Goal: Transaction & Acquisition: Purchase product/service

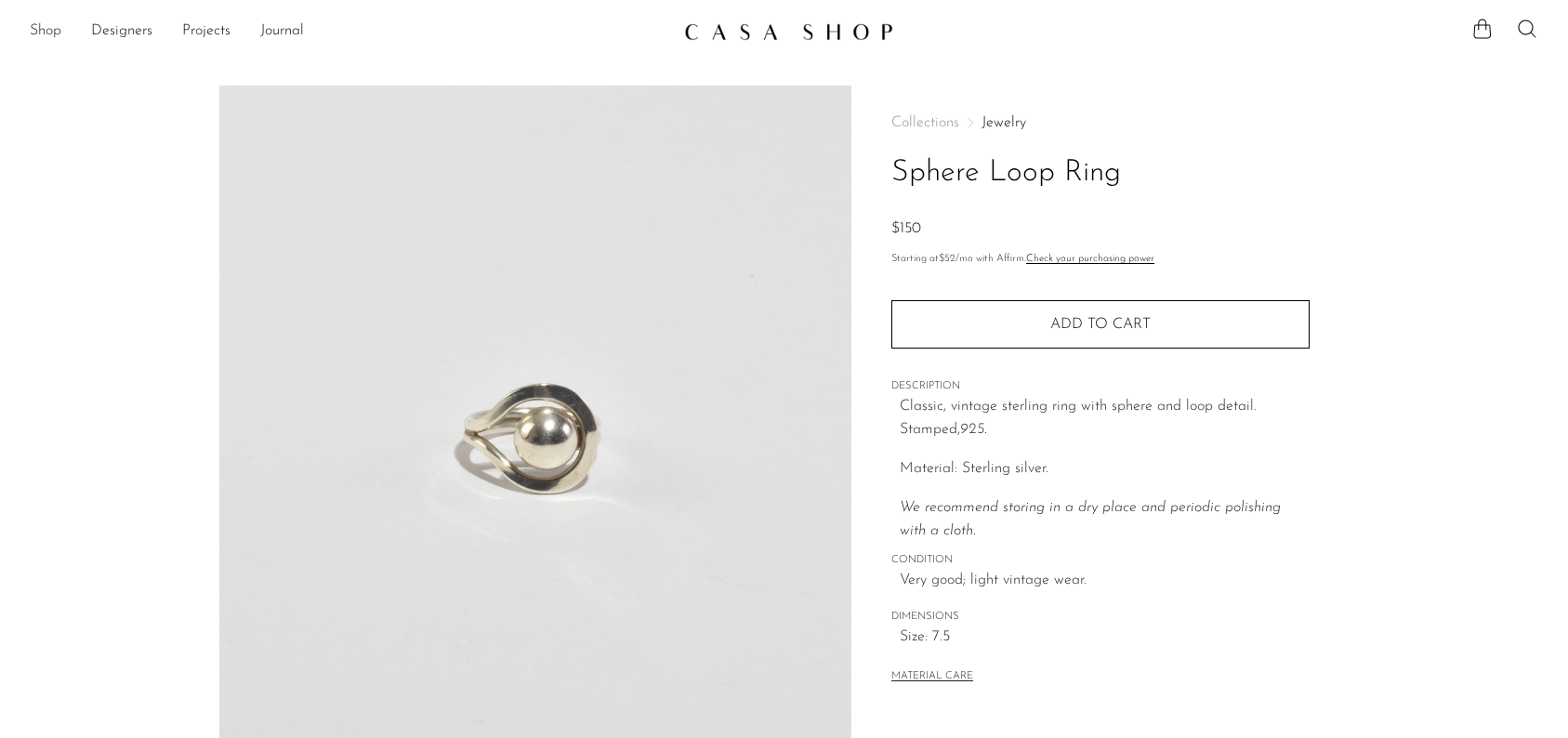
click at [41, 33] on link "Shop" at bounding box center [46, 32] width 32 height 24
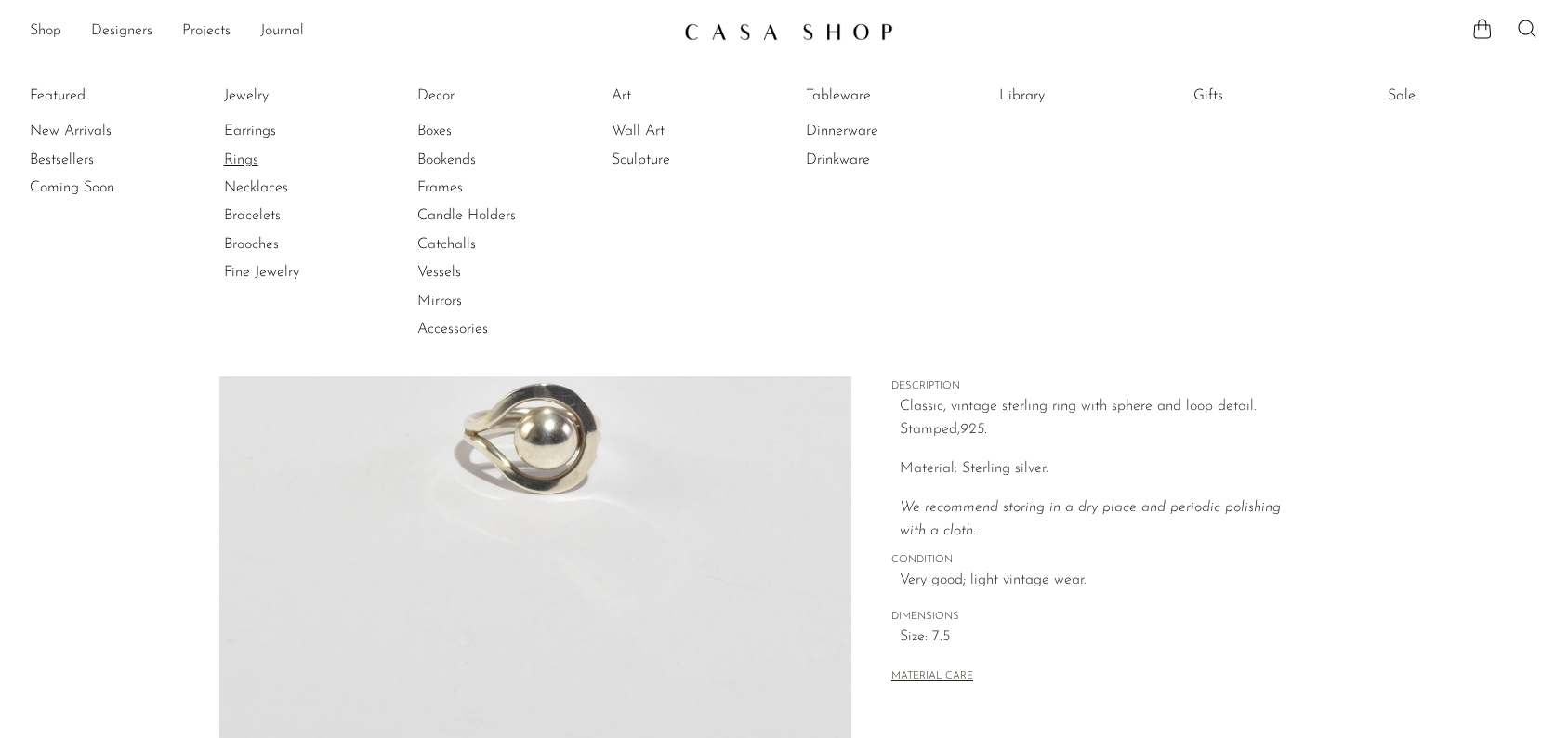
click at [241, 159] on link "Rings" at bounding box center [294, 160] width 140 height 21
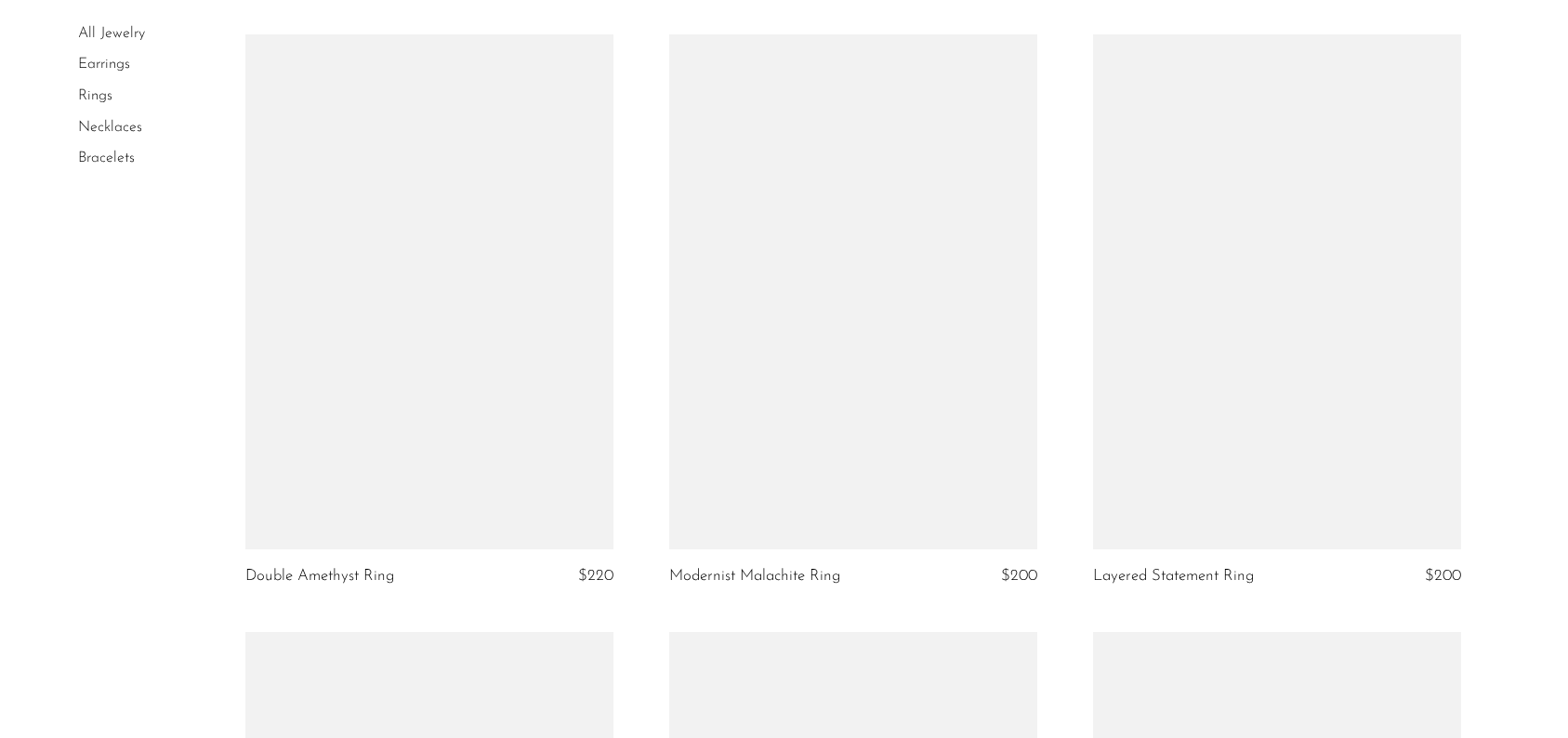
scroll to position [3750, 0]
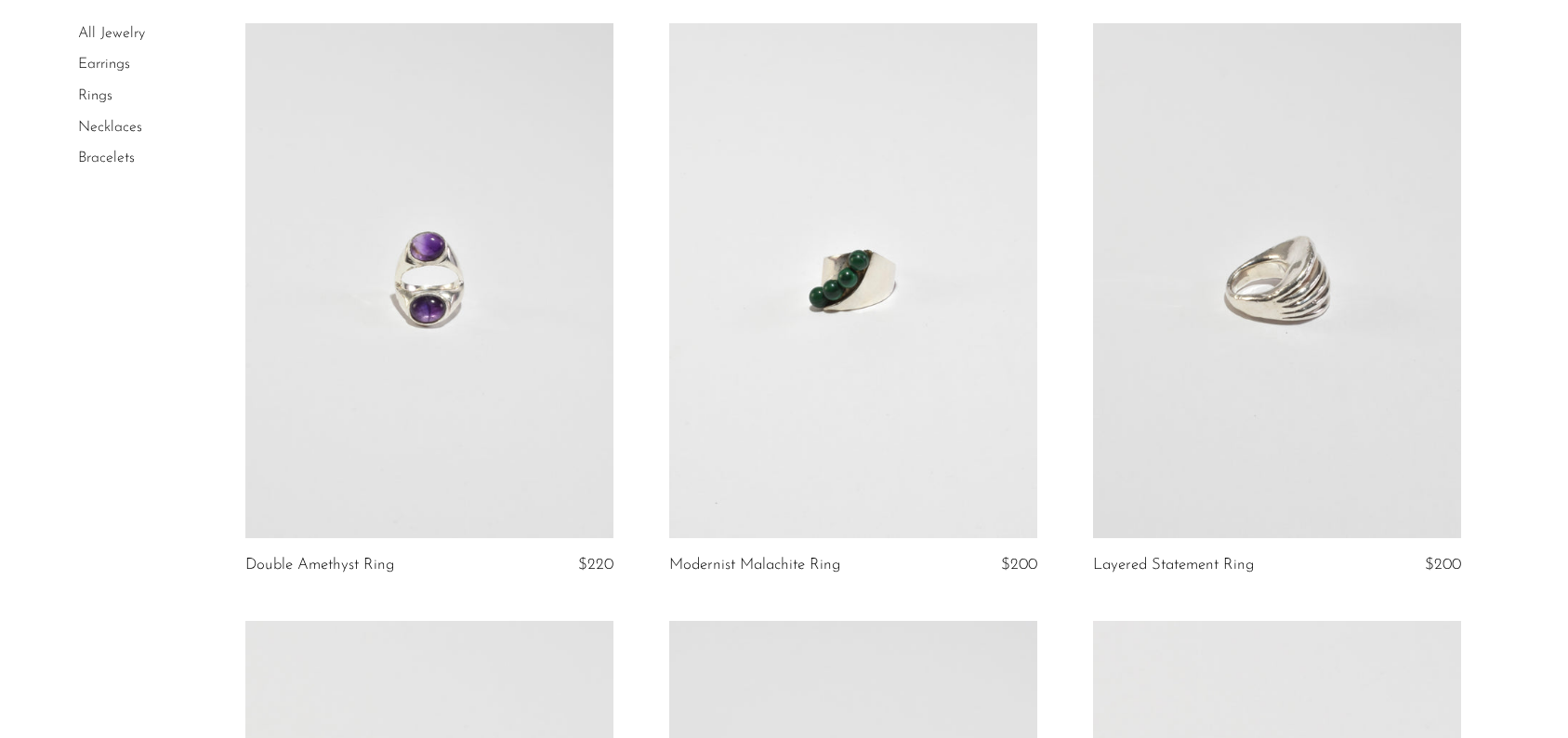
click at [833, 330] on link at bounding box center [852, 280] width 368 height 515
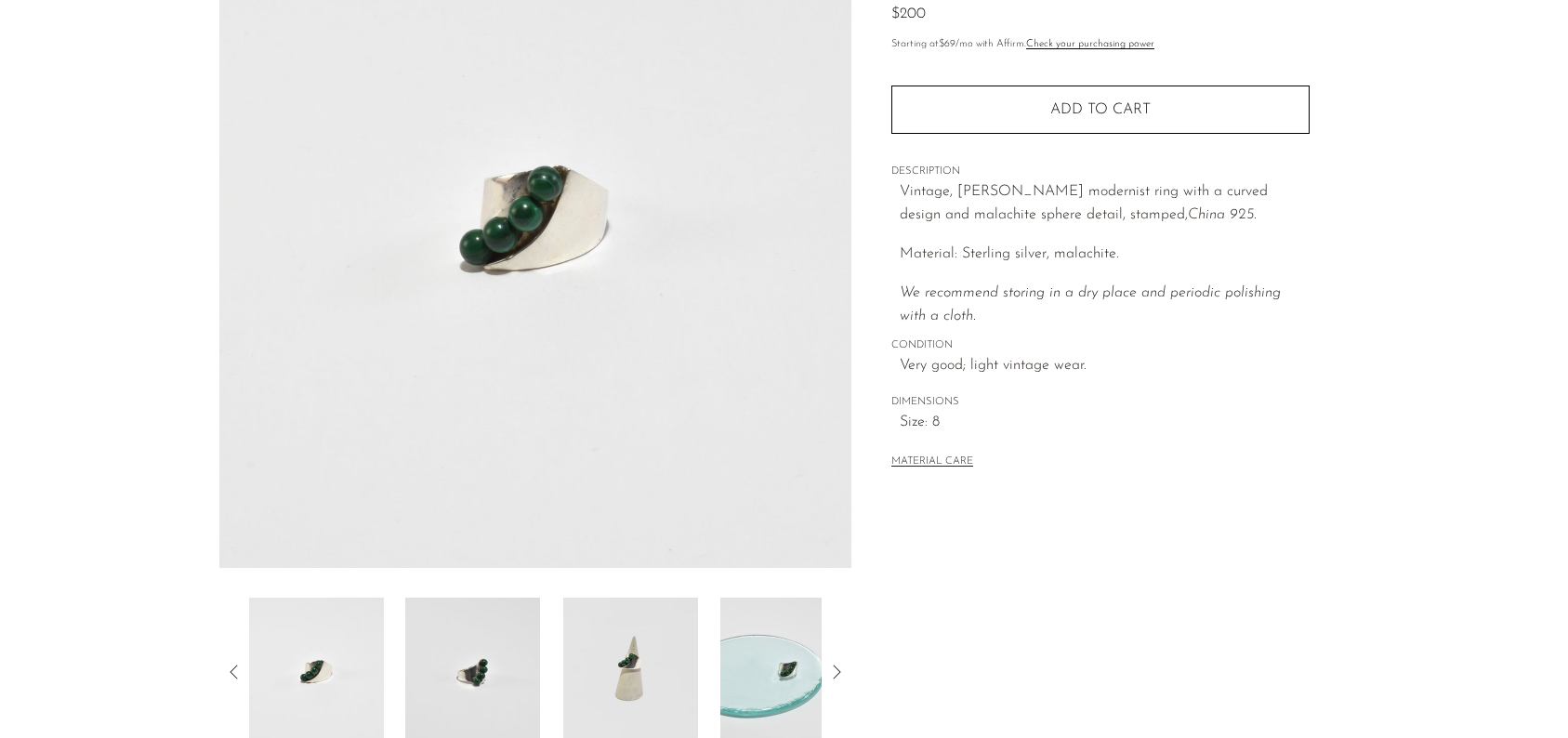
scroll to position [472, 0]
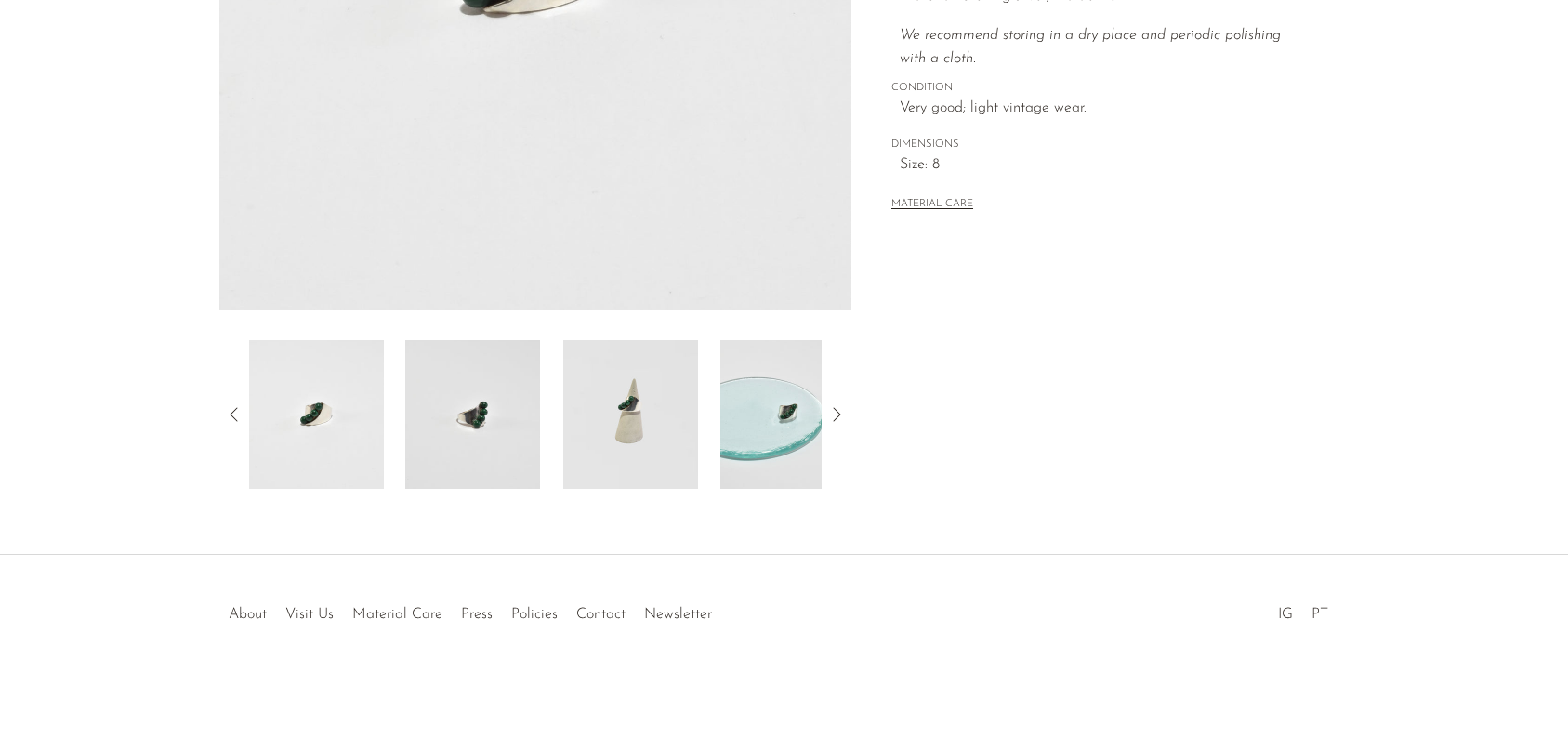
click at [592, 433] on img at bounding box center [631, 415] width 135 height 149
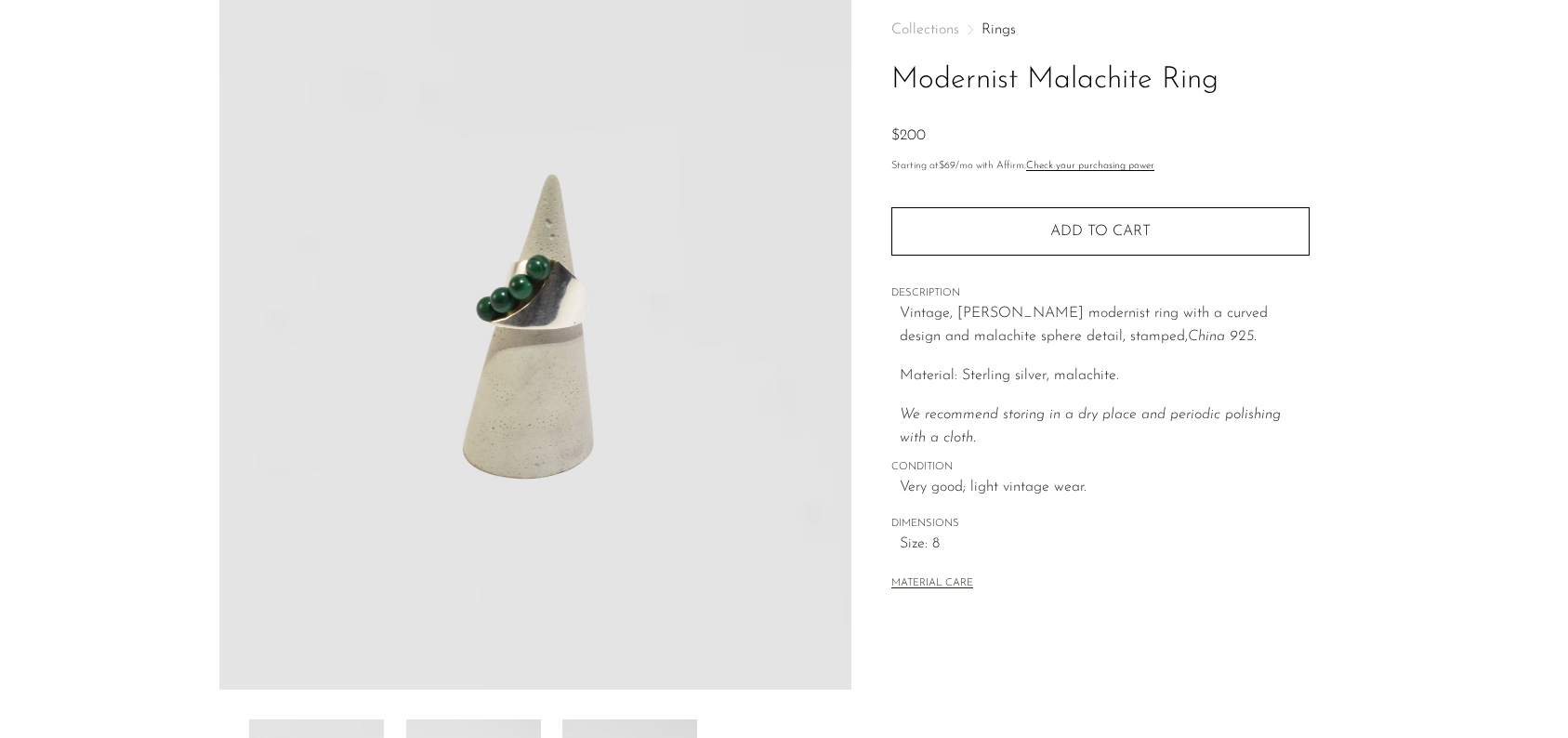
scroll to position [90, 0]
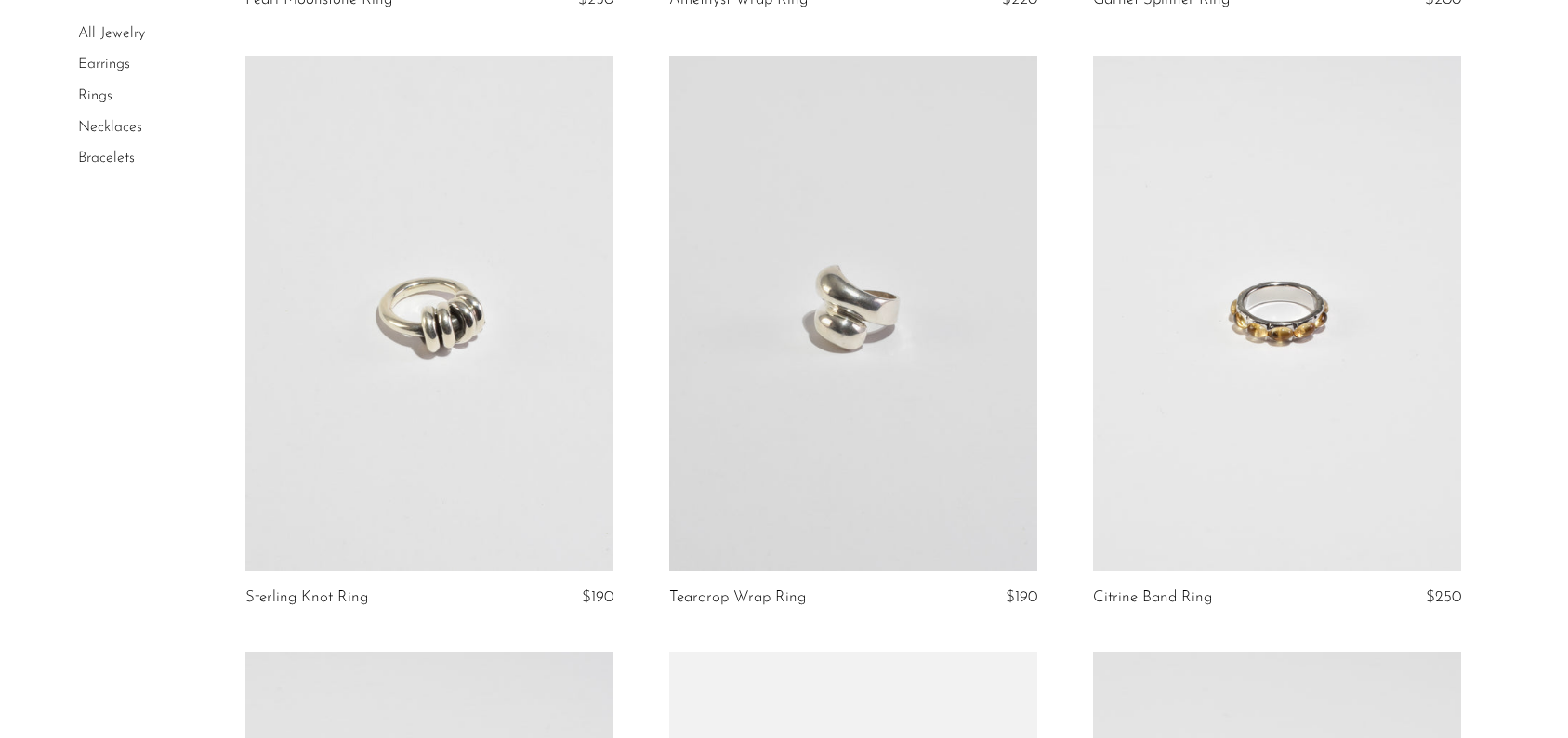
scroll to position [5516, 0]
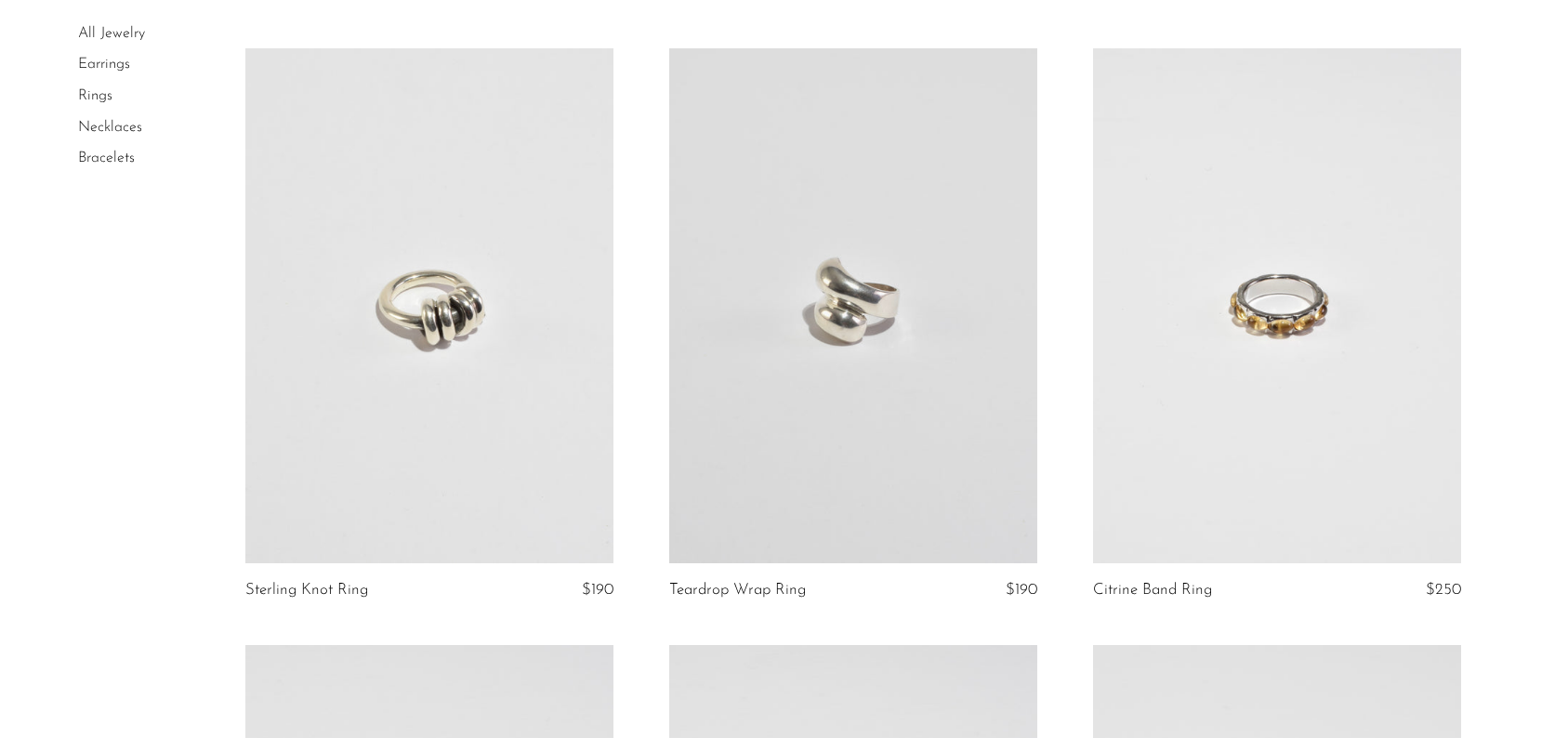
click at [462, 331] on link at bounding box center [429, 306] width 368 height 515
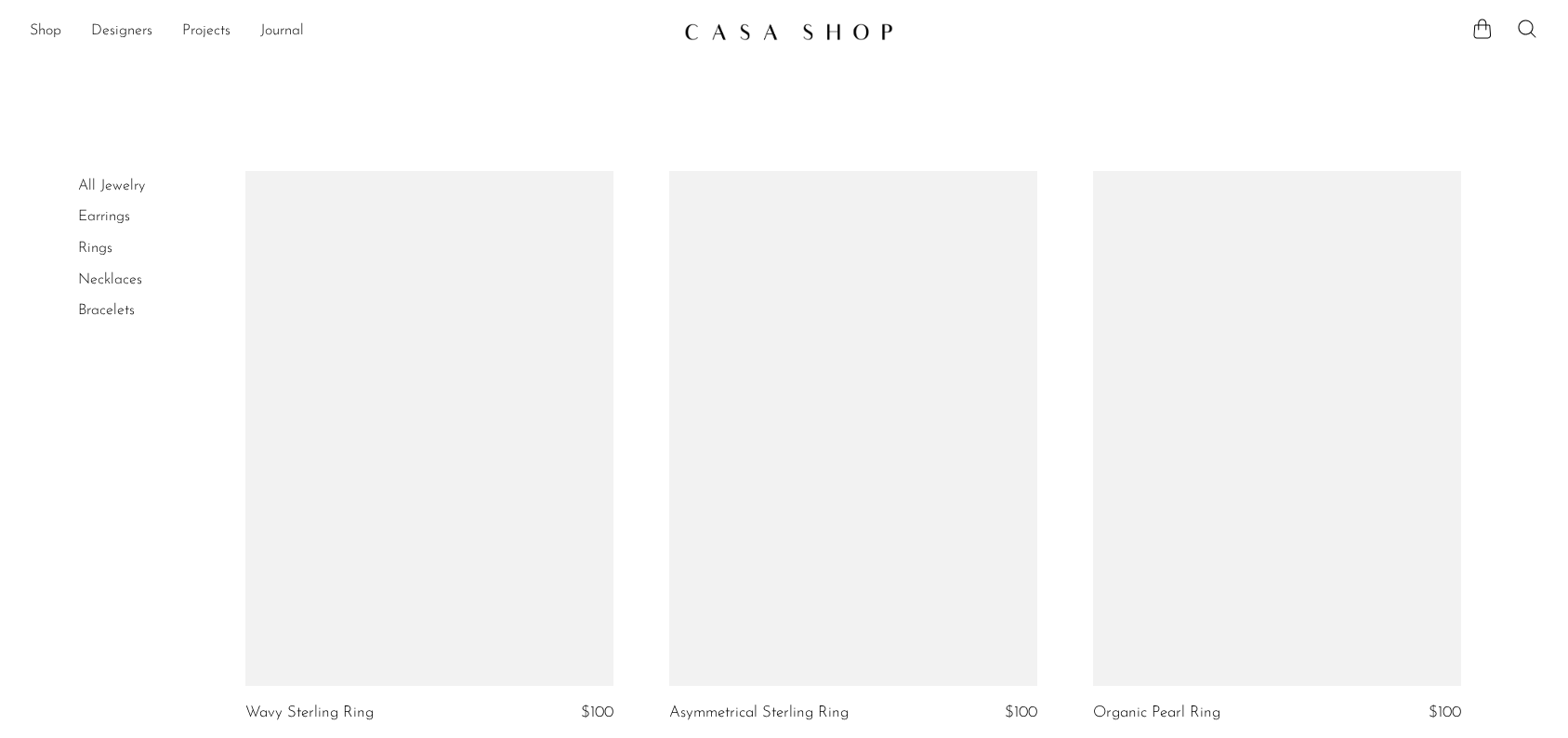
scroll to position [5515, 0]
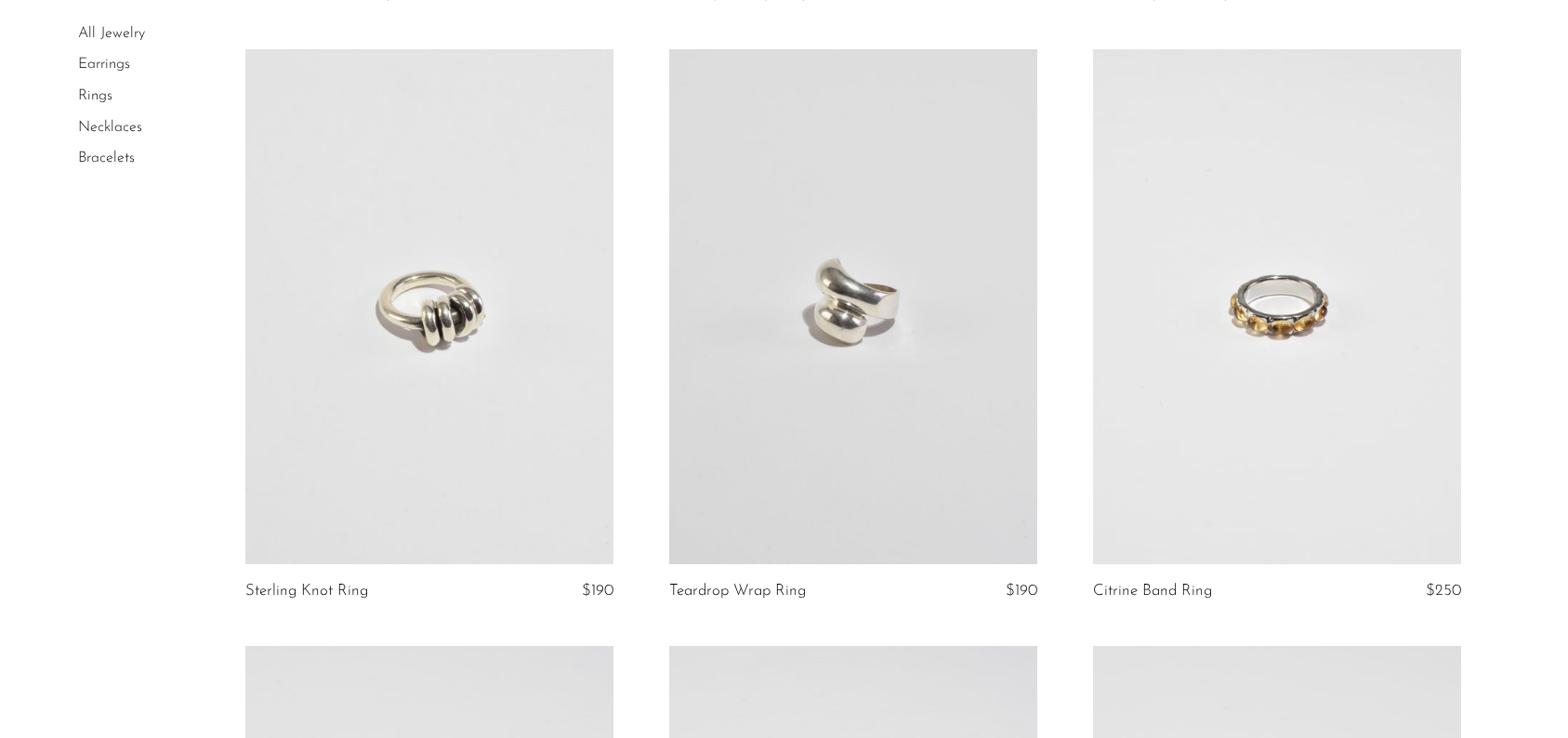
click at [844, 334] on link at bounding box center [852, 307] width 368 height 515
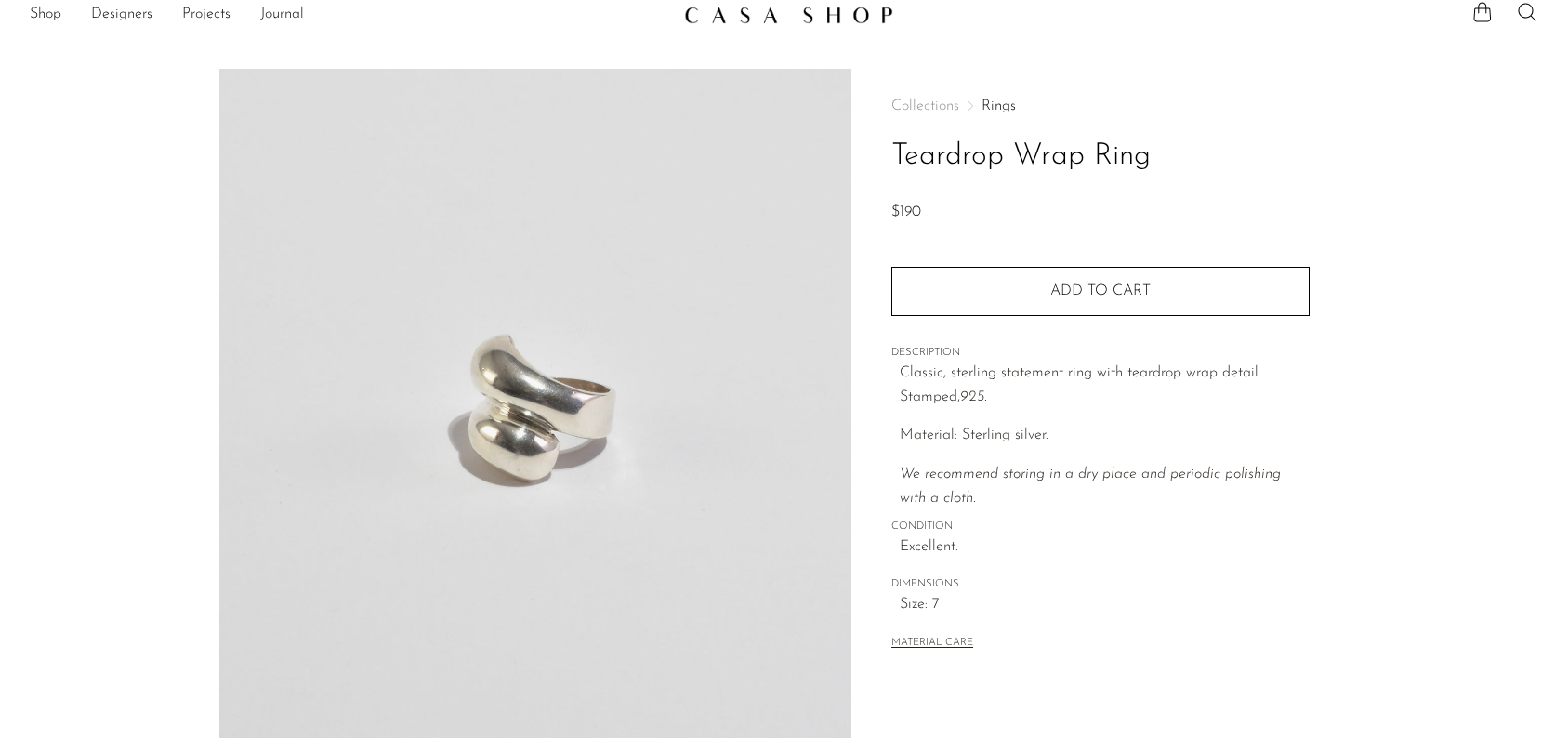
scroll to position [20, 0]
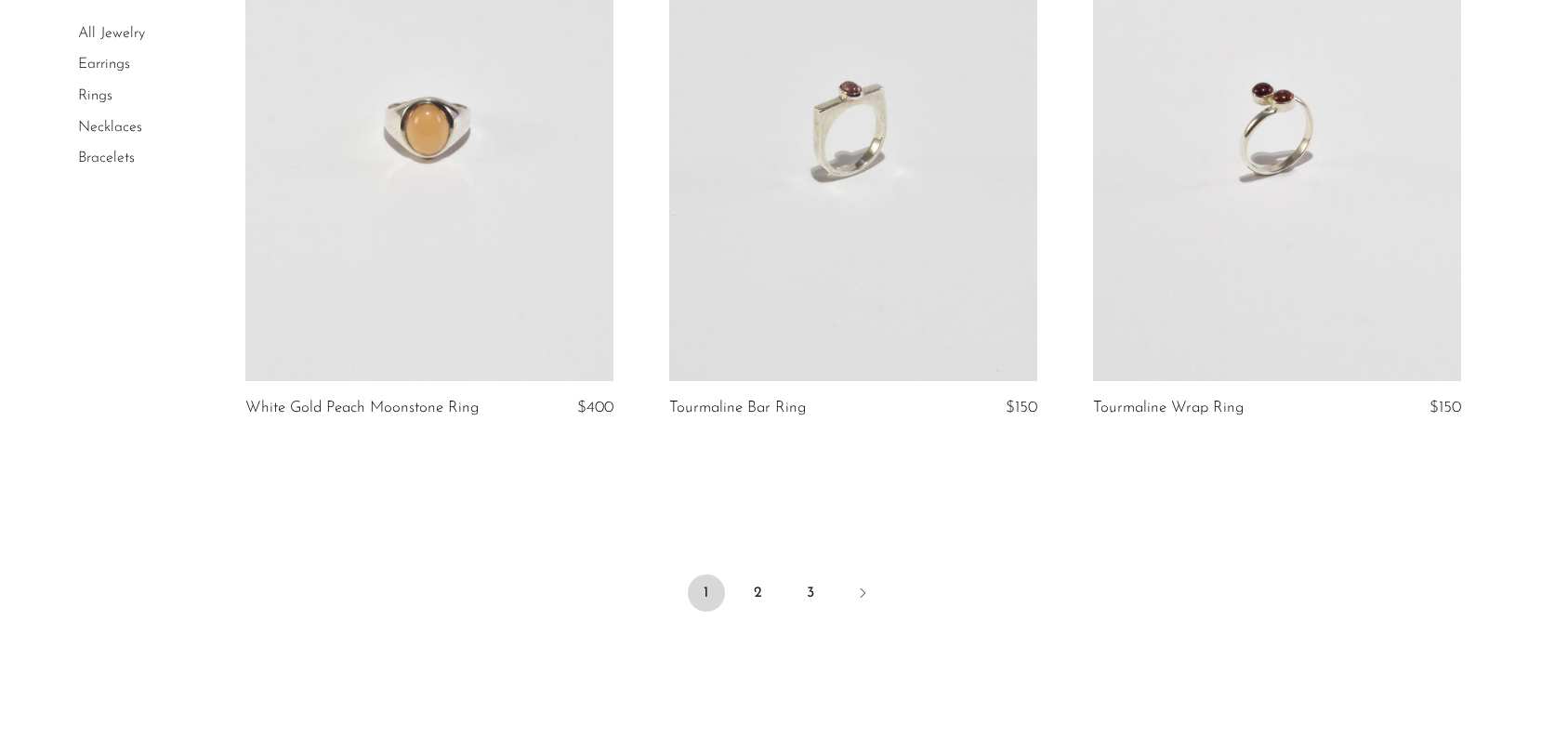
scroll to position [7052, 0]
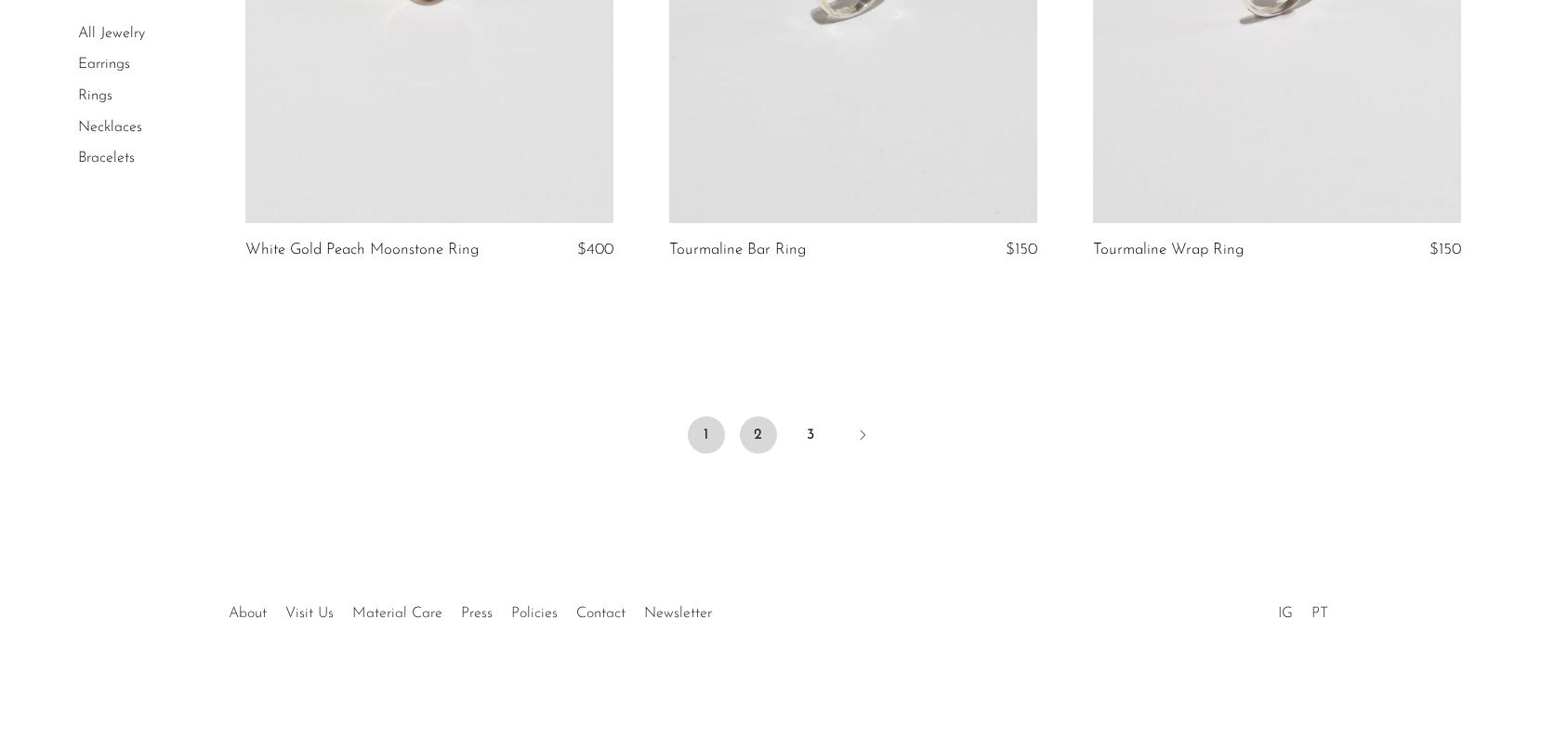
click at [760, 433] on link "2" at bounding box center [758, 434] width 37 height 37
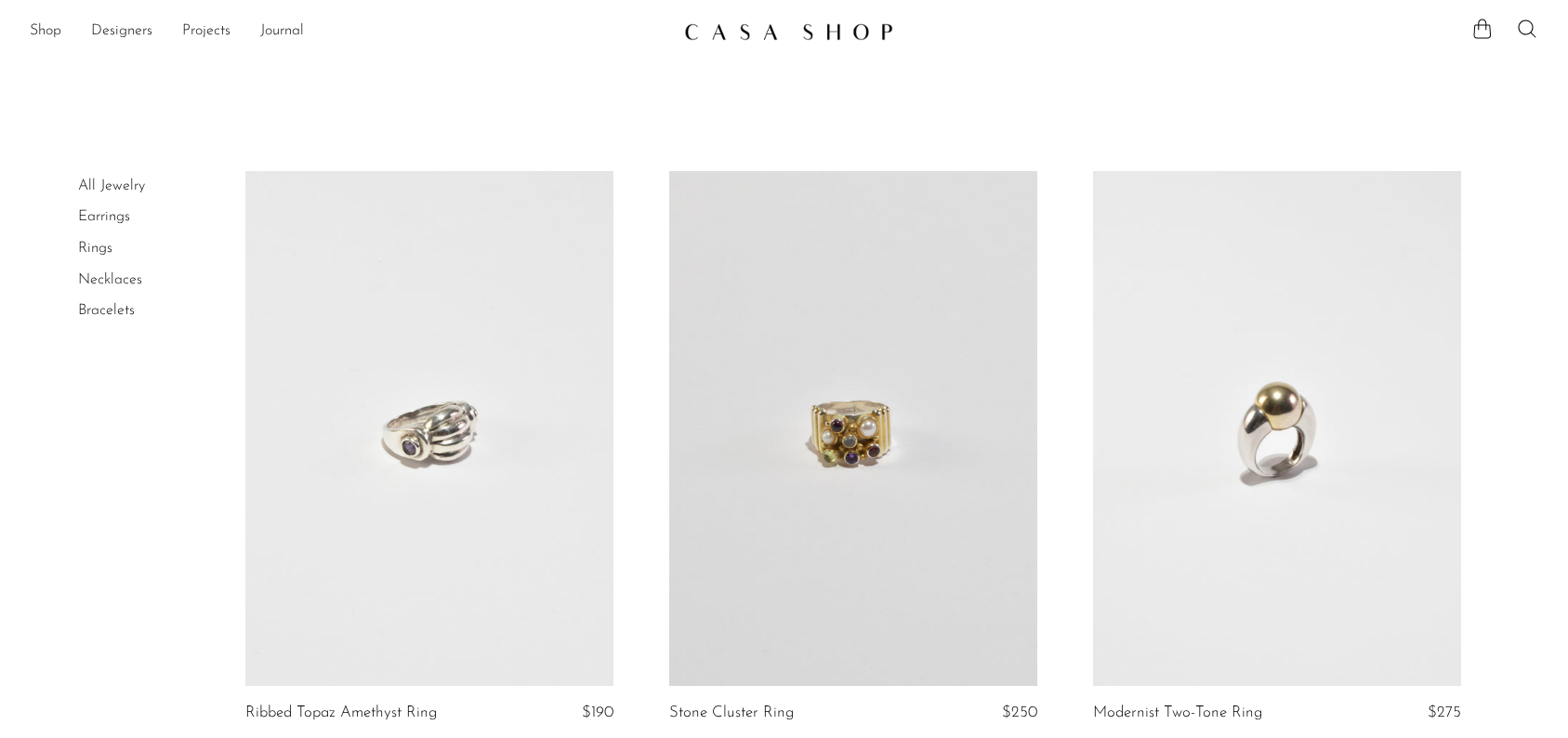
click at [842, 433] on link at bounding box center [852, 428] width 368 height 515
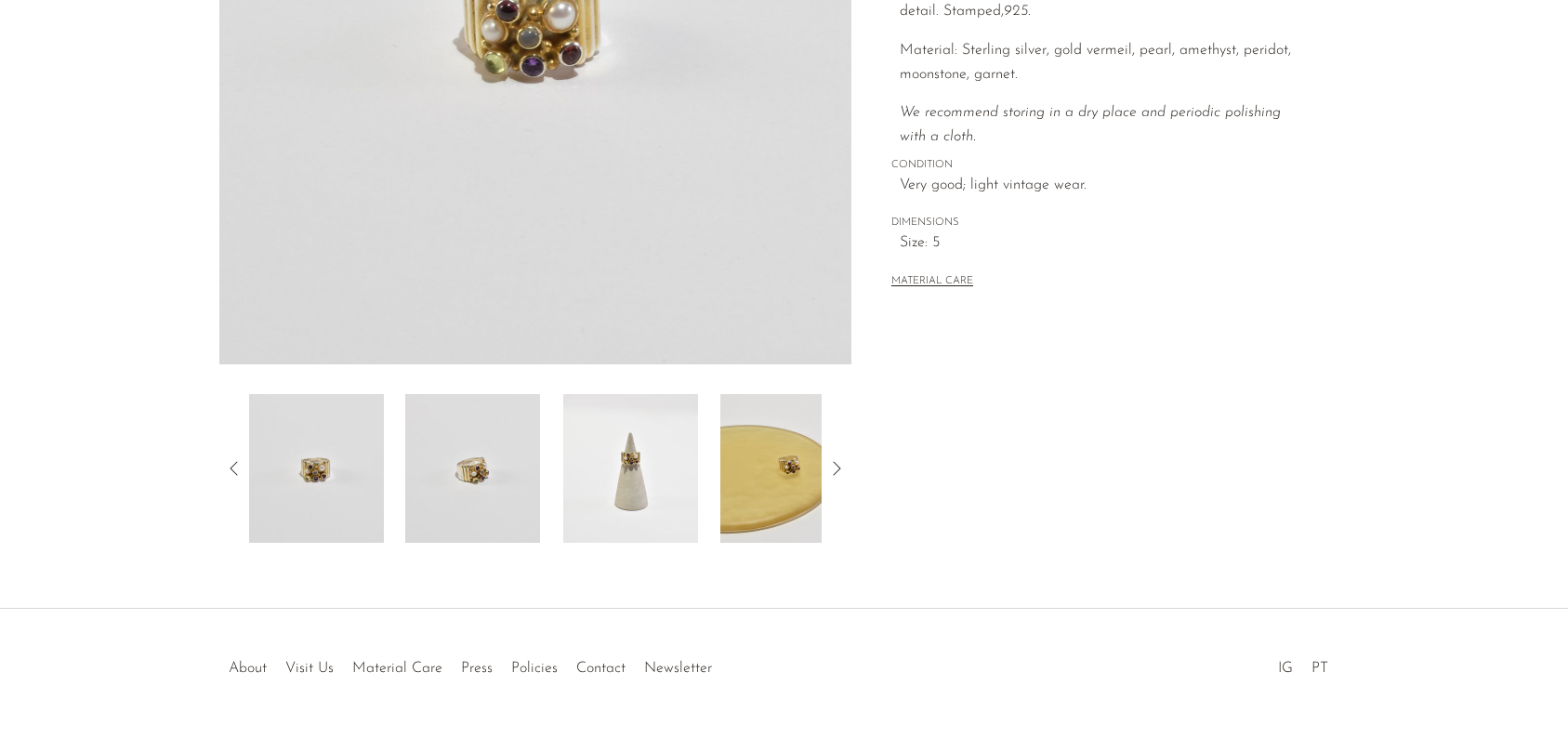
scroll to position [472, 0]
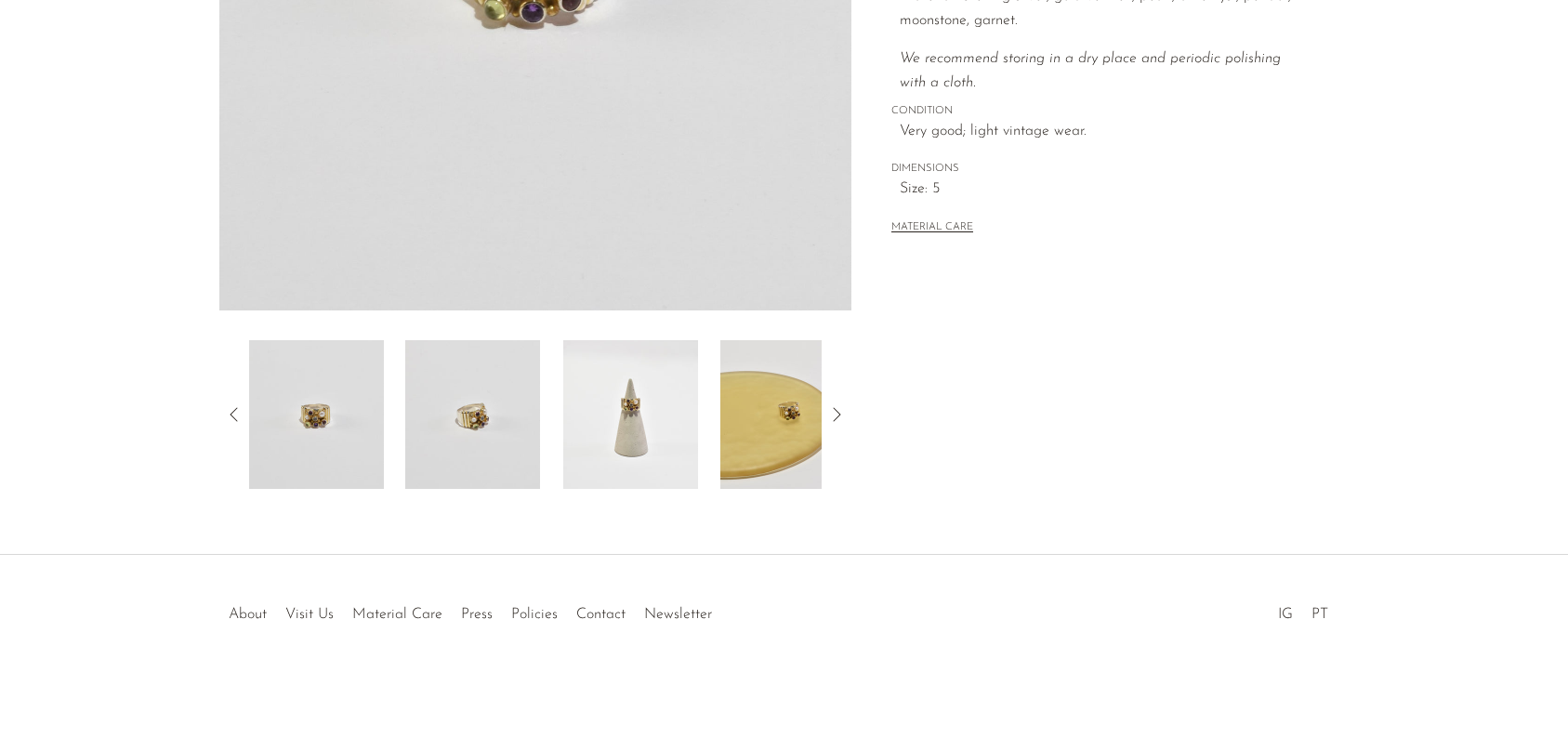
click at [457, 413] on img at bounding box center [472, 415] width 135 height 149
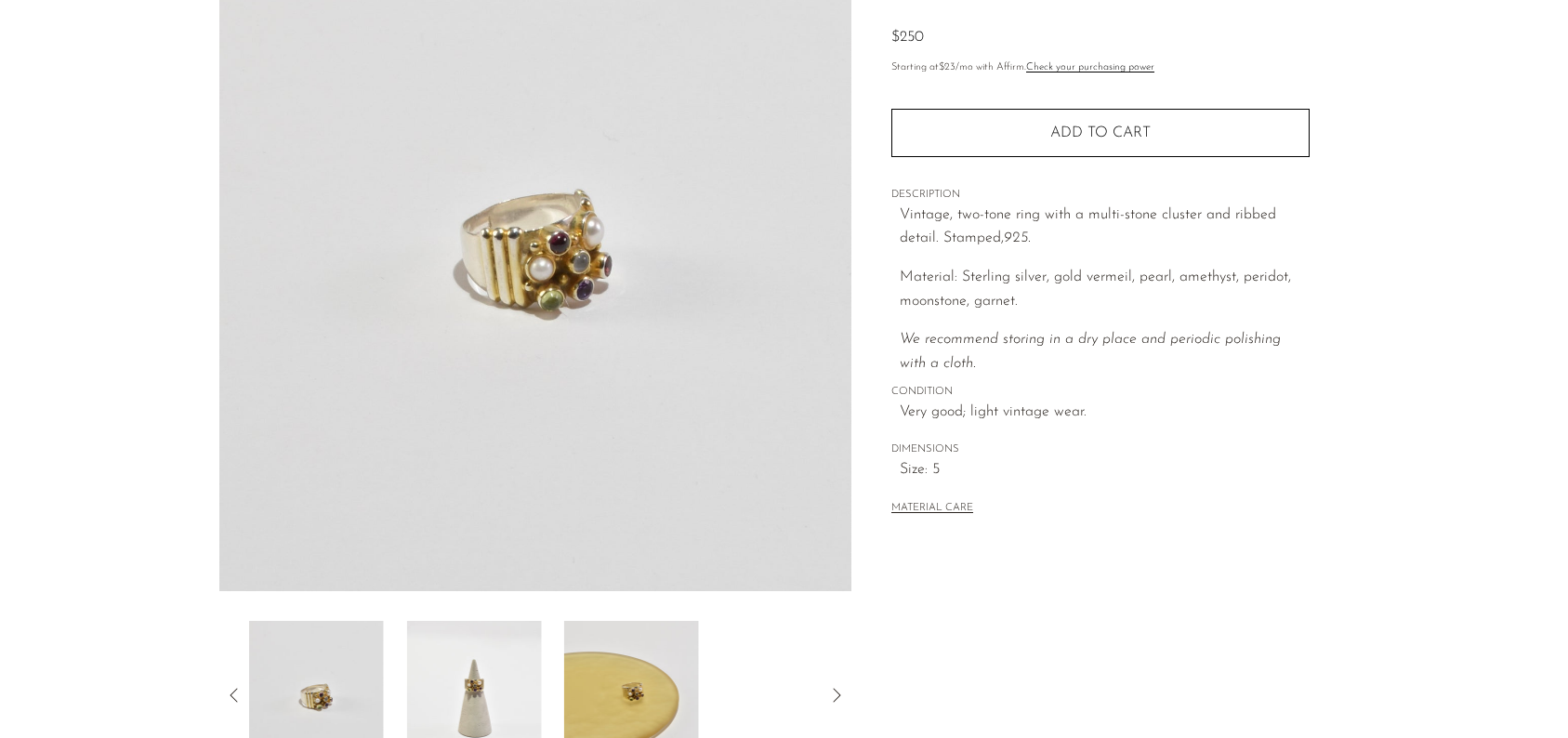
scroll to position [187, 0]
click at [624, 676] on img at bounding box center [631, 698] width 135 height 149
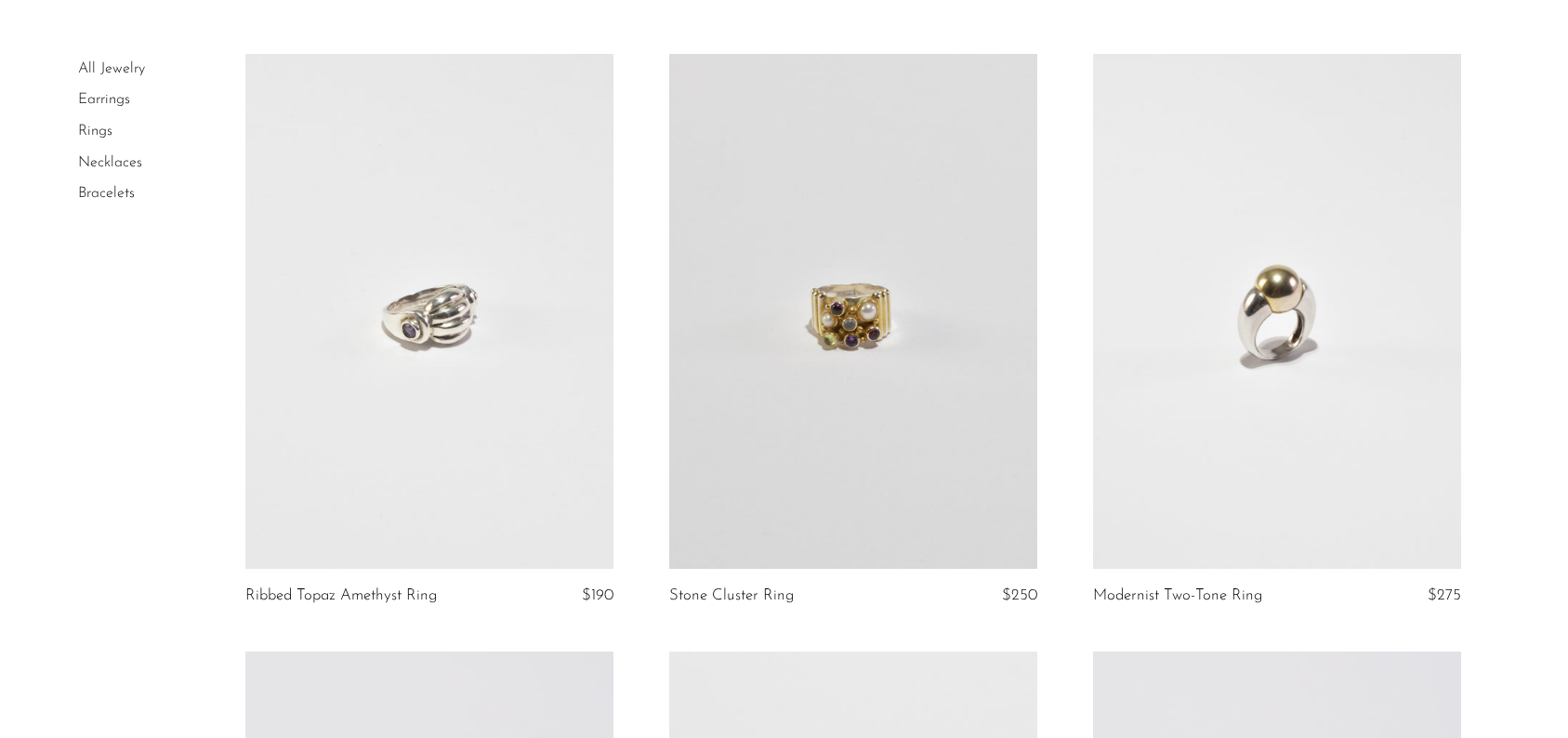
scroll to position [122, 0]
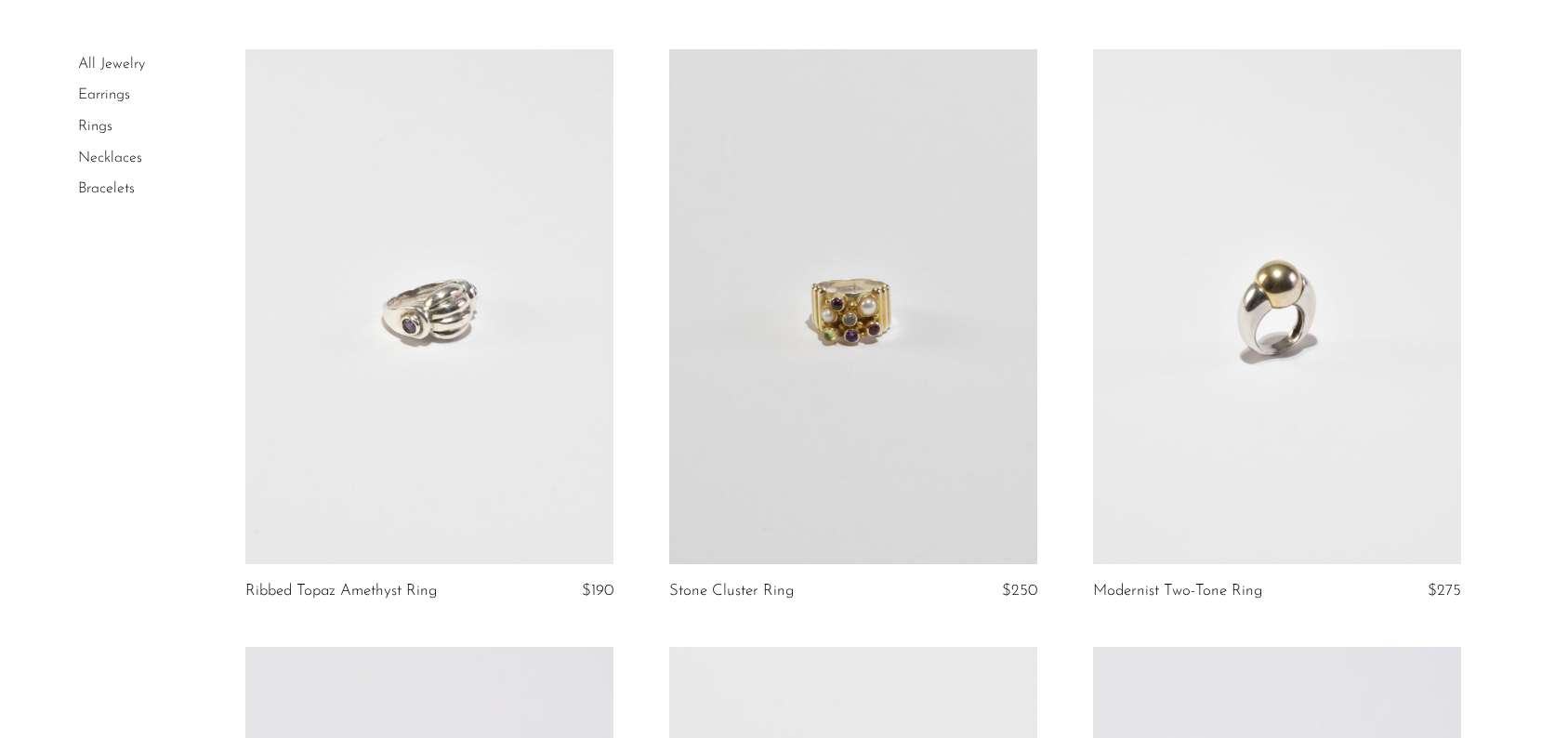
click at [1236, 325] on link at bounding box center [1277, 307] width 368 height 515
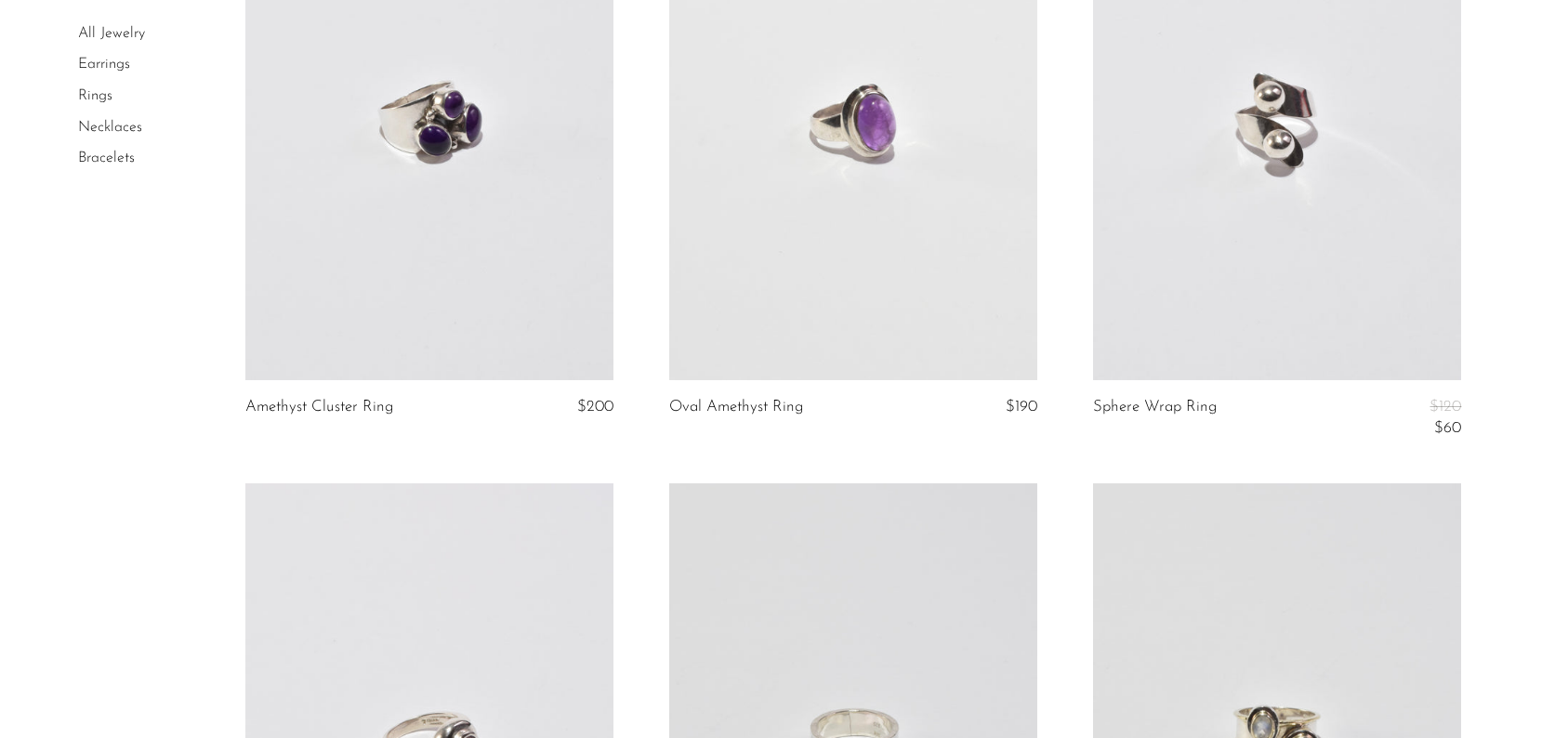
scroll to position [904, 0]
click at [1244, 215] on link at bounding box center [1277, 121] width 368 height 515
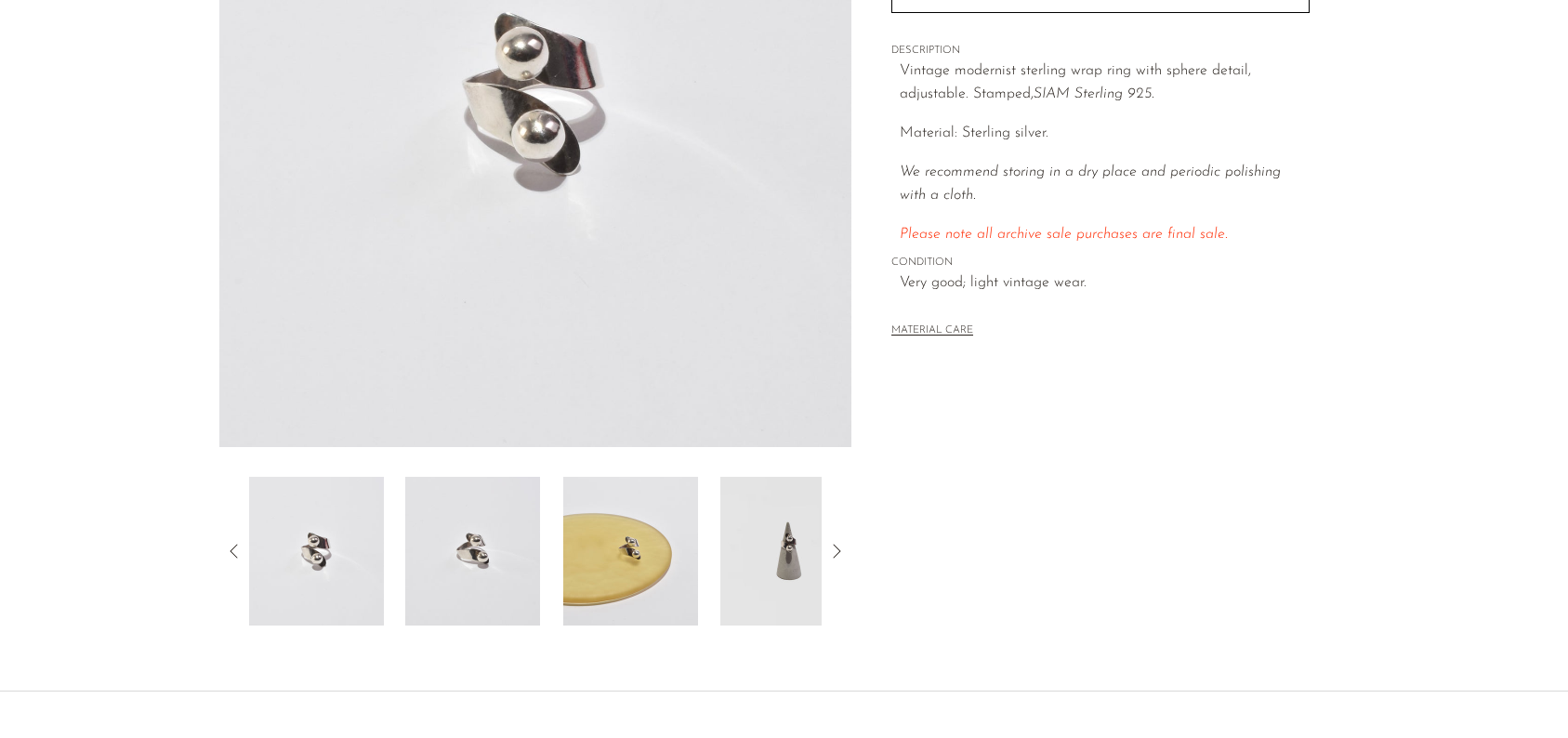
scroll to position [336, 0]
click at [480, 548] on img at bounding box center [472, 551] width 135 height 149
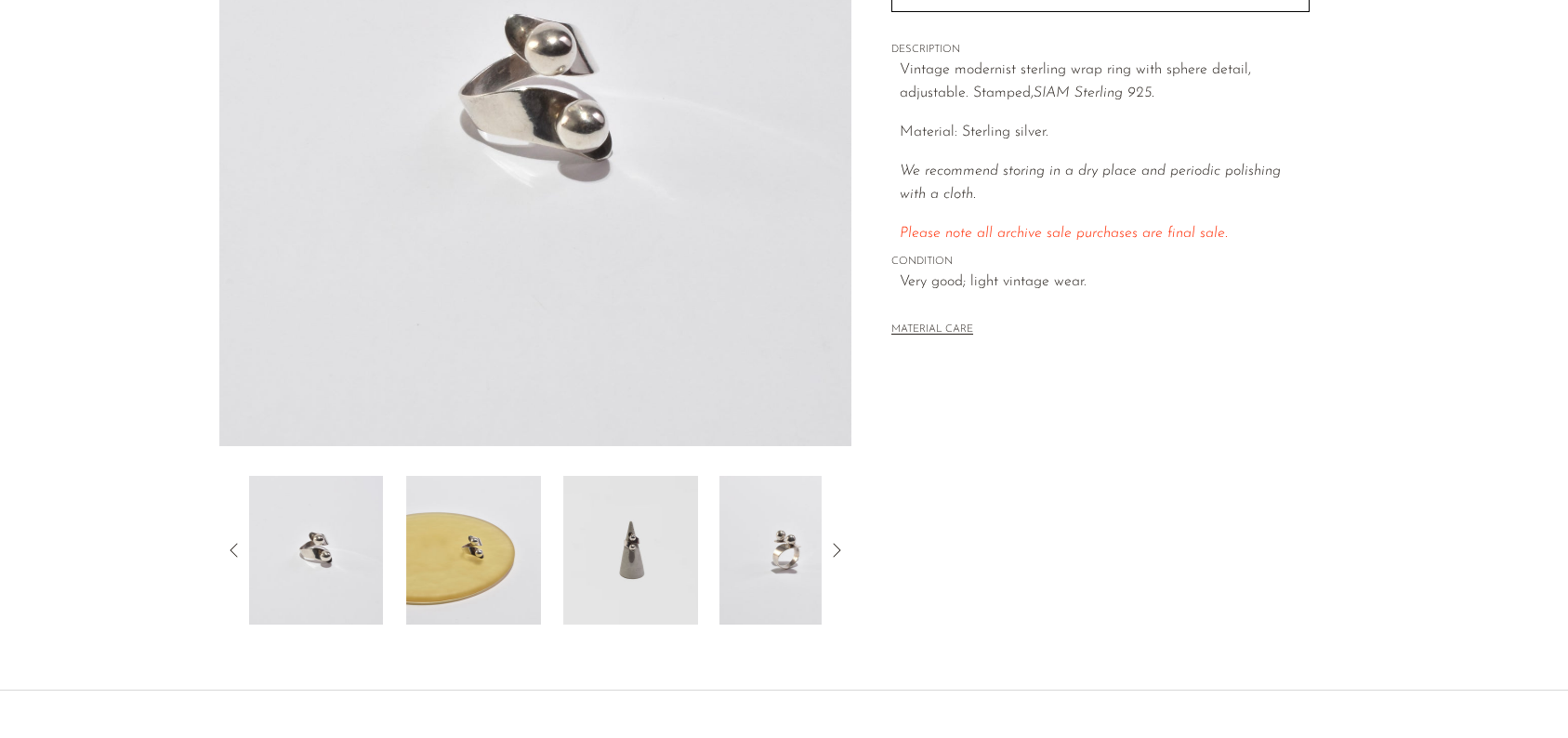
click at [578, 546] on img at bounding box center [631, 551] width 135 height 149
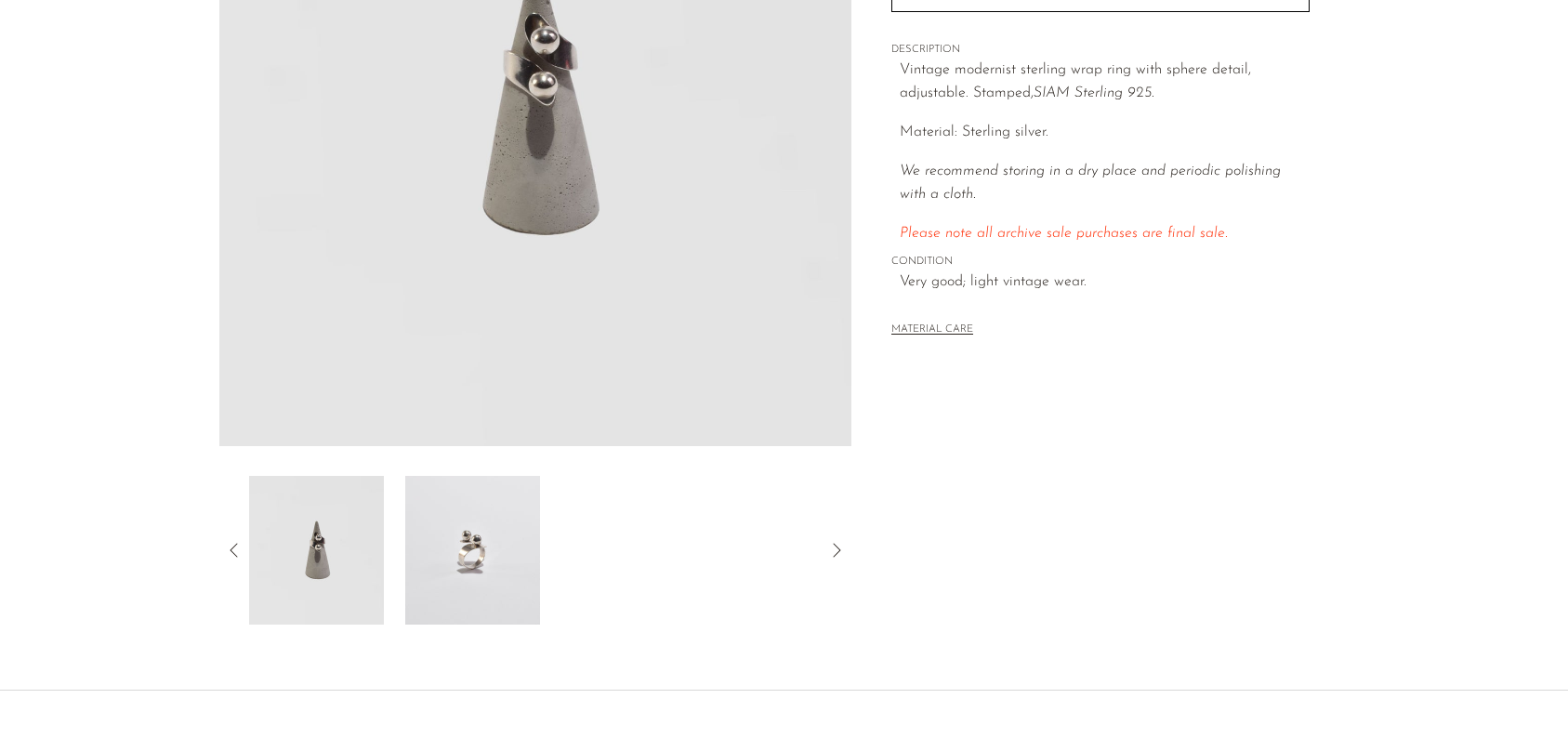
click at [444, 536] on img at bounding box center [472, 551] width 135 height 149
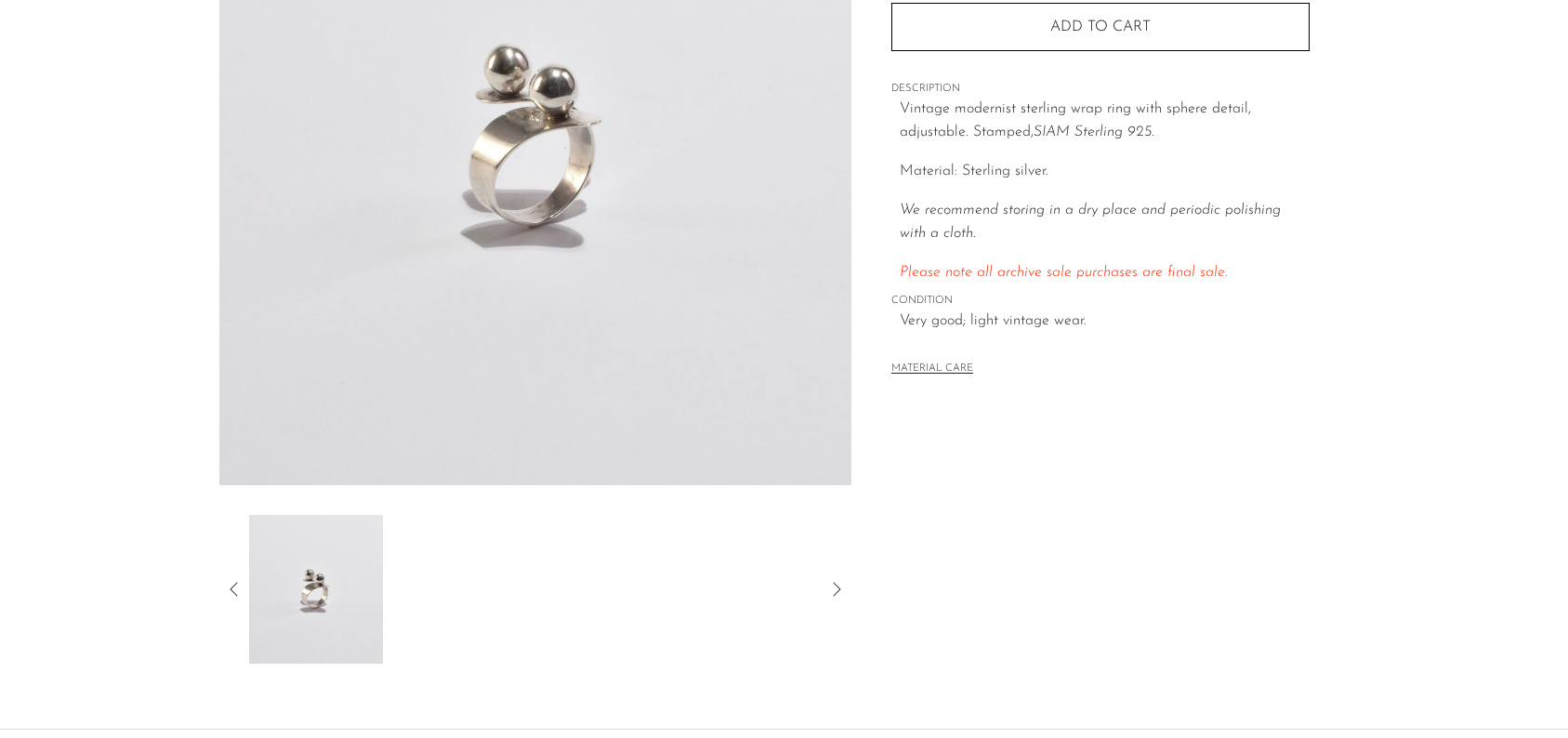
scroll to position [472, 0]
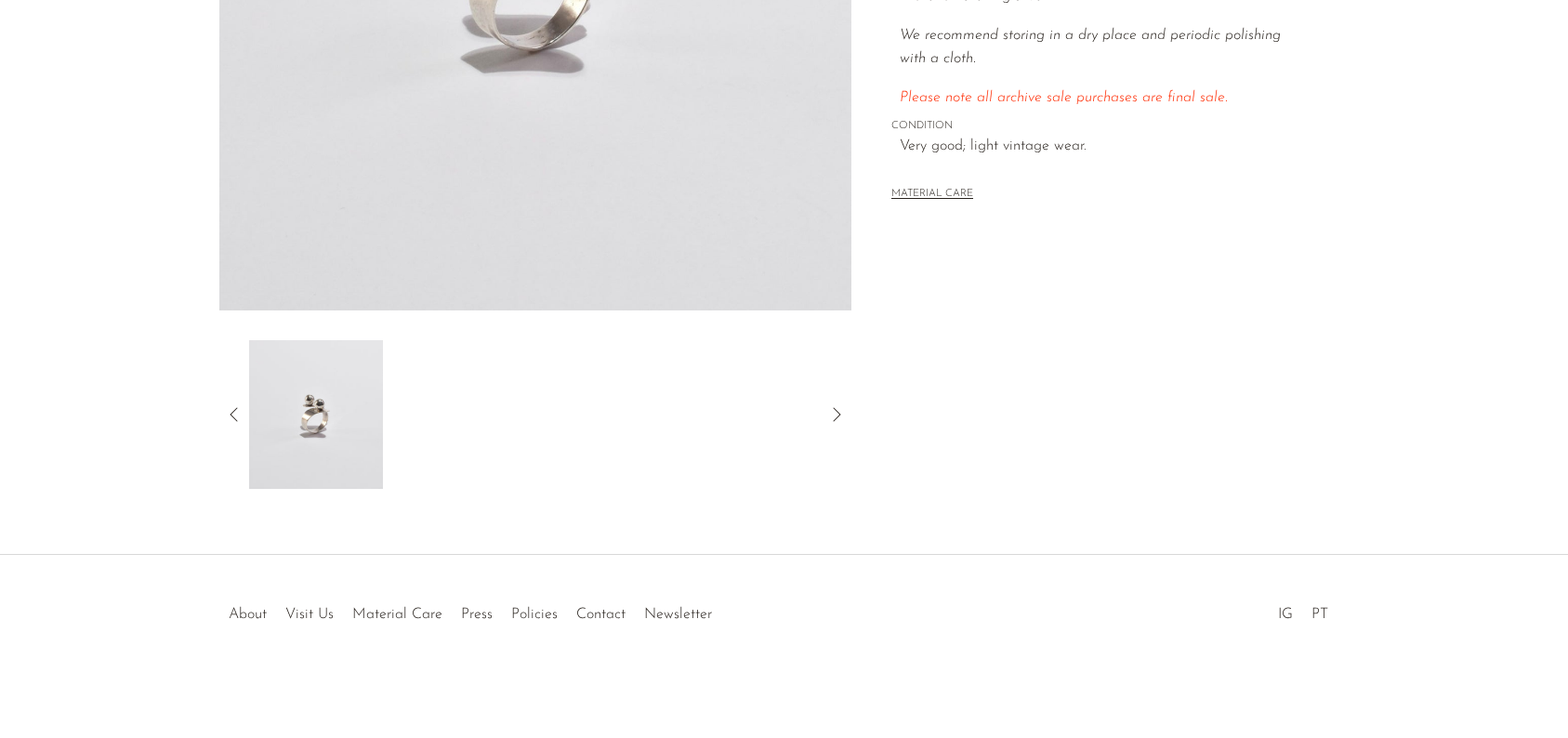
click at [234, 411] on icon at bounding box center [234, 415] width 22 height 22
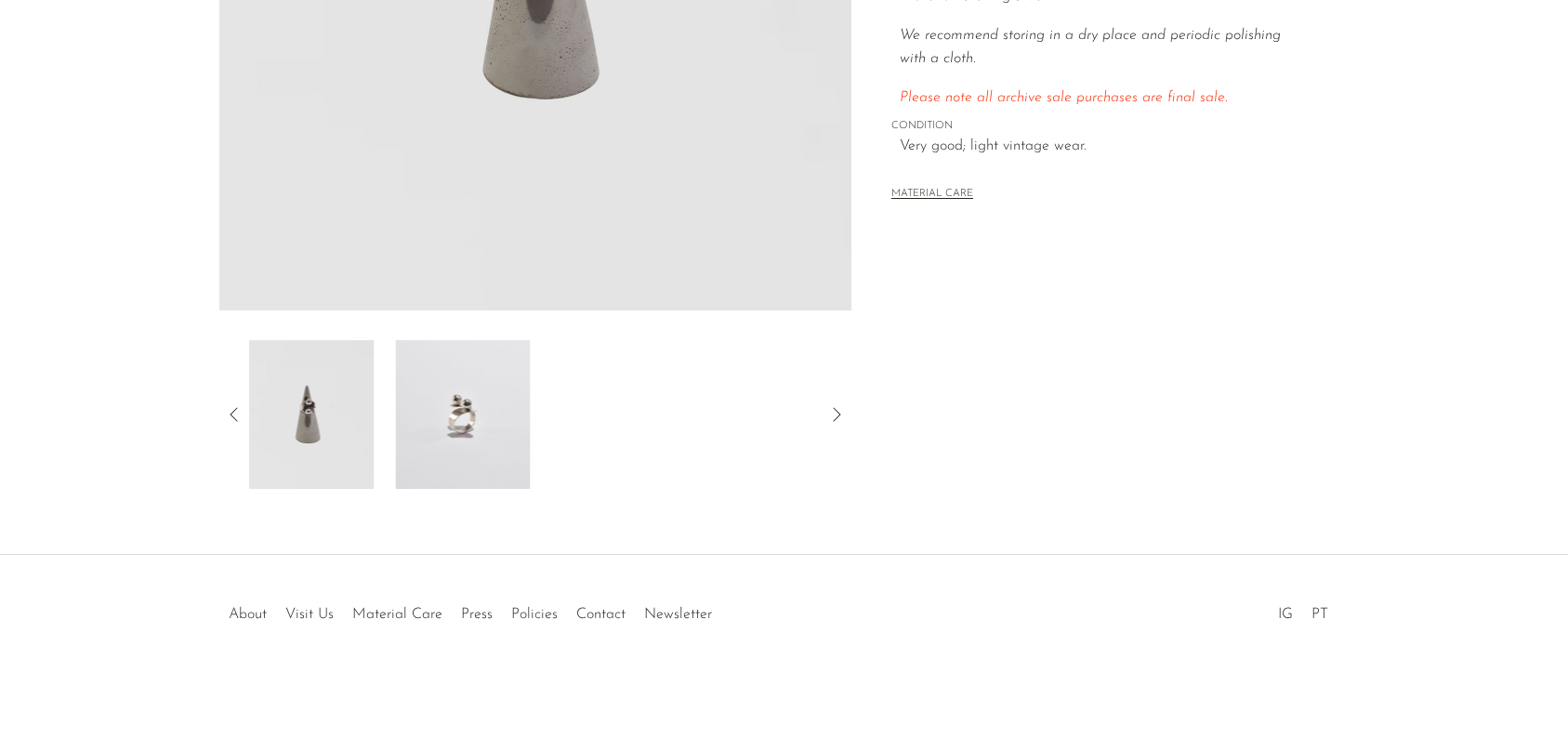
click at [234, 411] on icon at bounding box center [234, 415] width 22 height 22
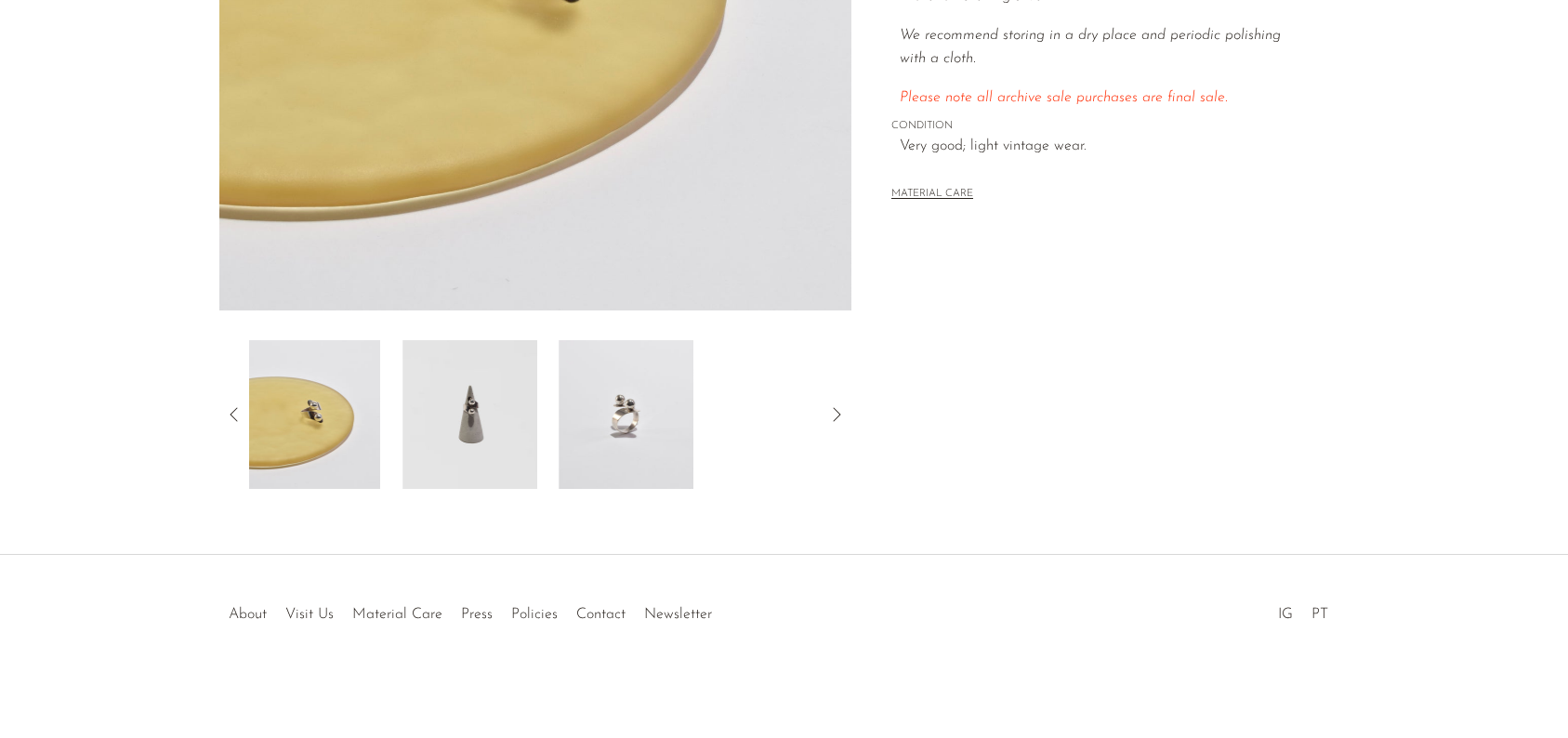
click at [234, 411] on icon at bounding box center [234, 415] width 22 height 22
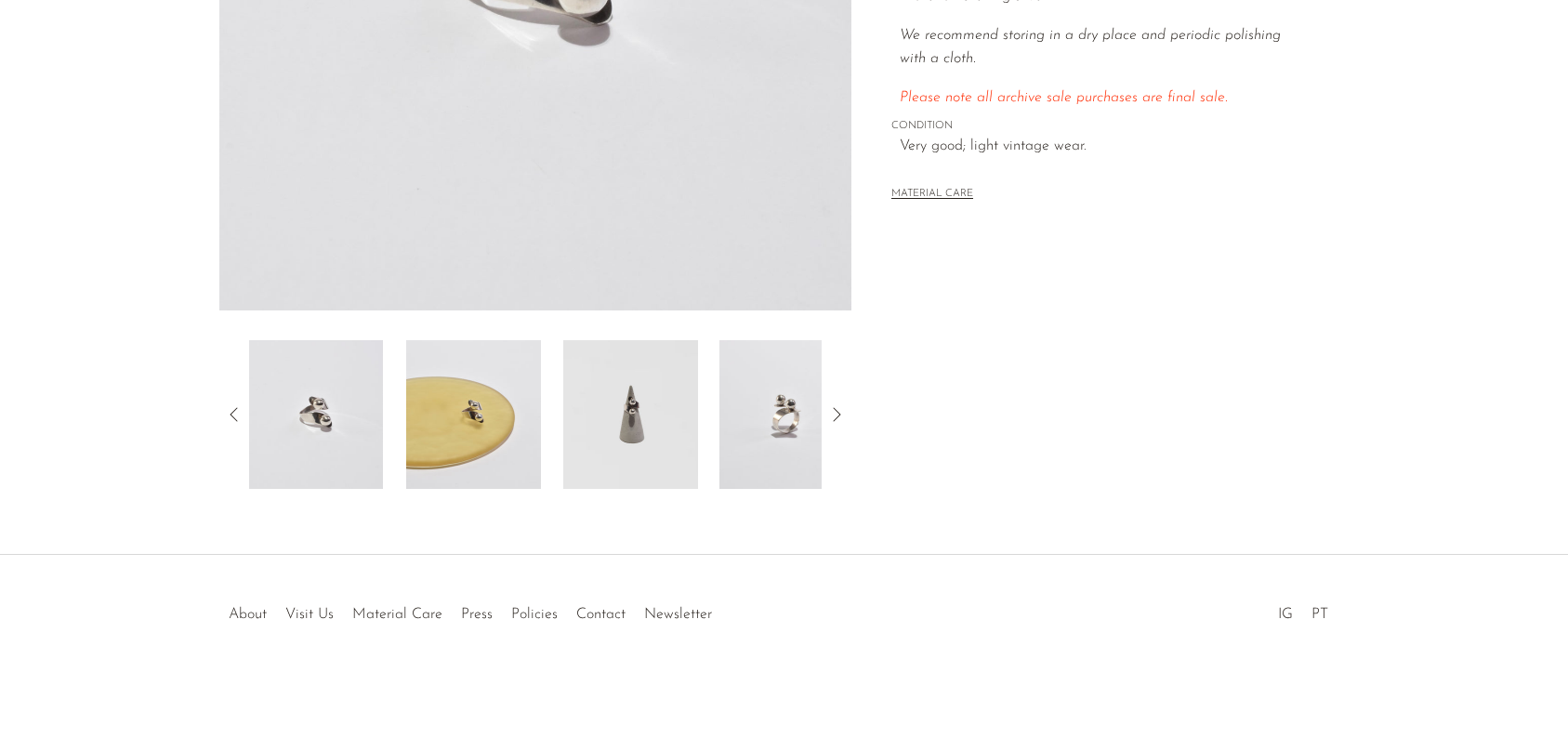
click at [301, 404] on img at bounding box center [316, 415] width 135 height 149
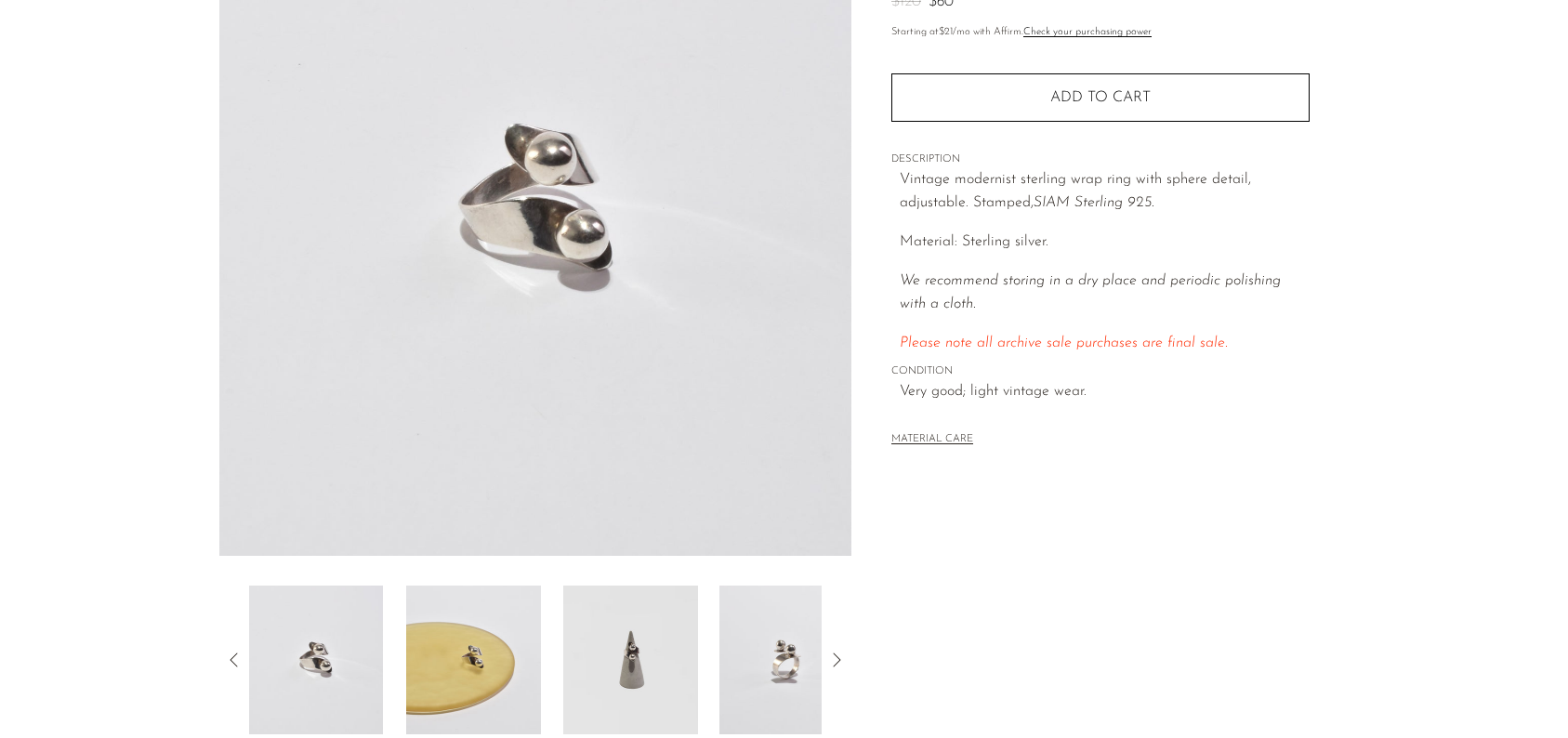
scroll to position [139, 0]
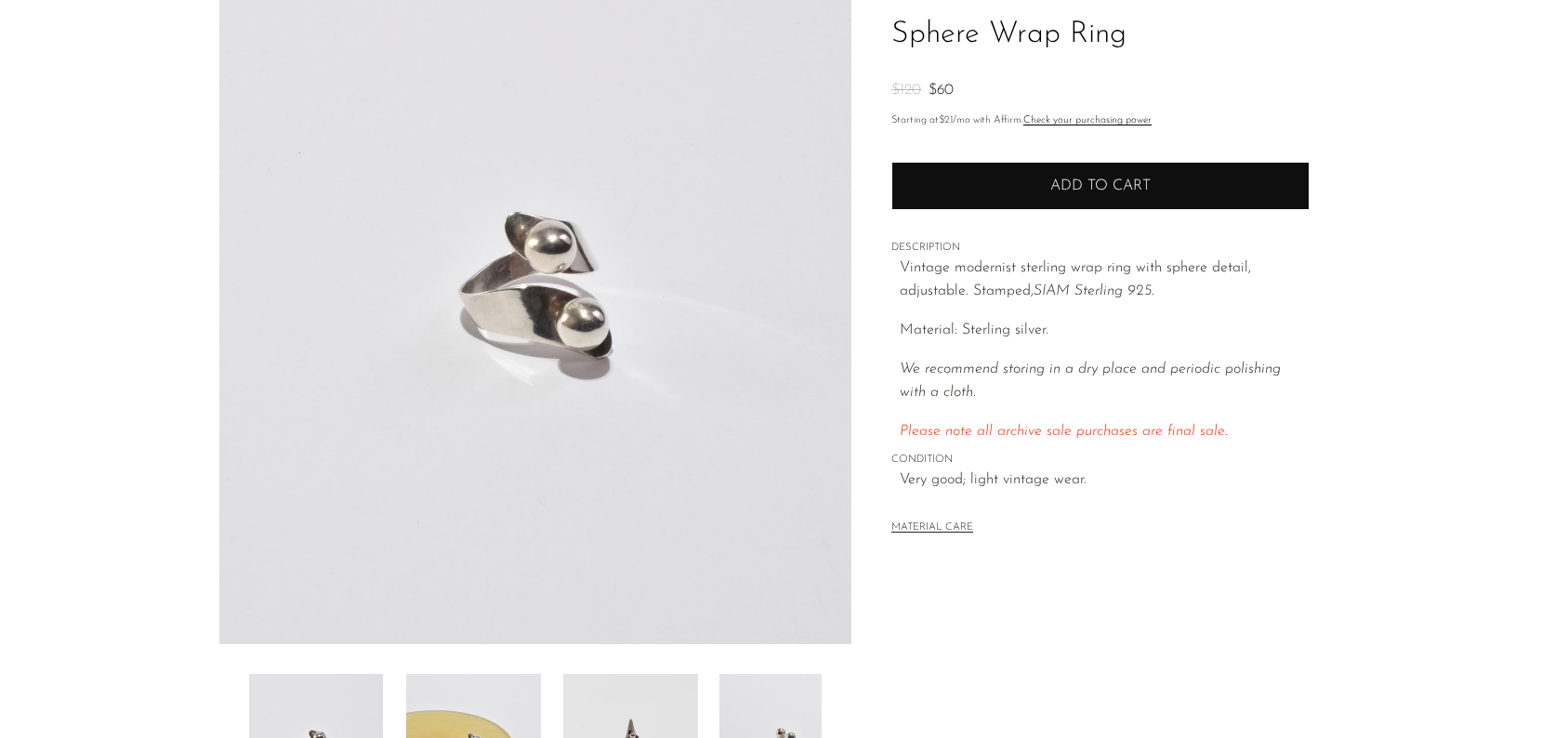
click at [1063, 192] on span "Add to cart" at bounding box center [1100, 185] width 100 height 15
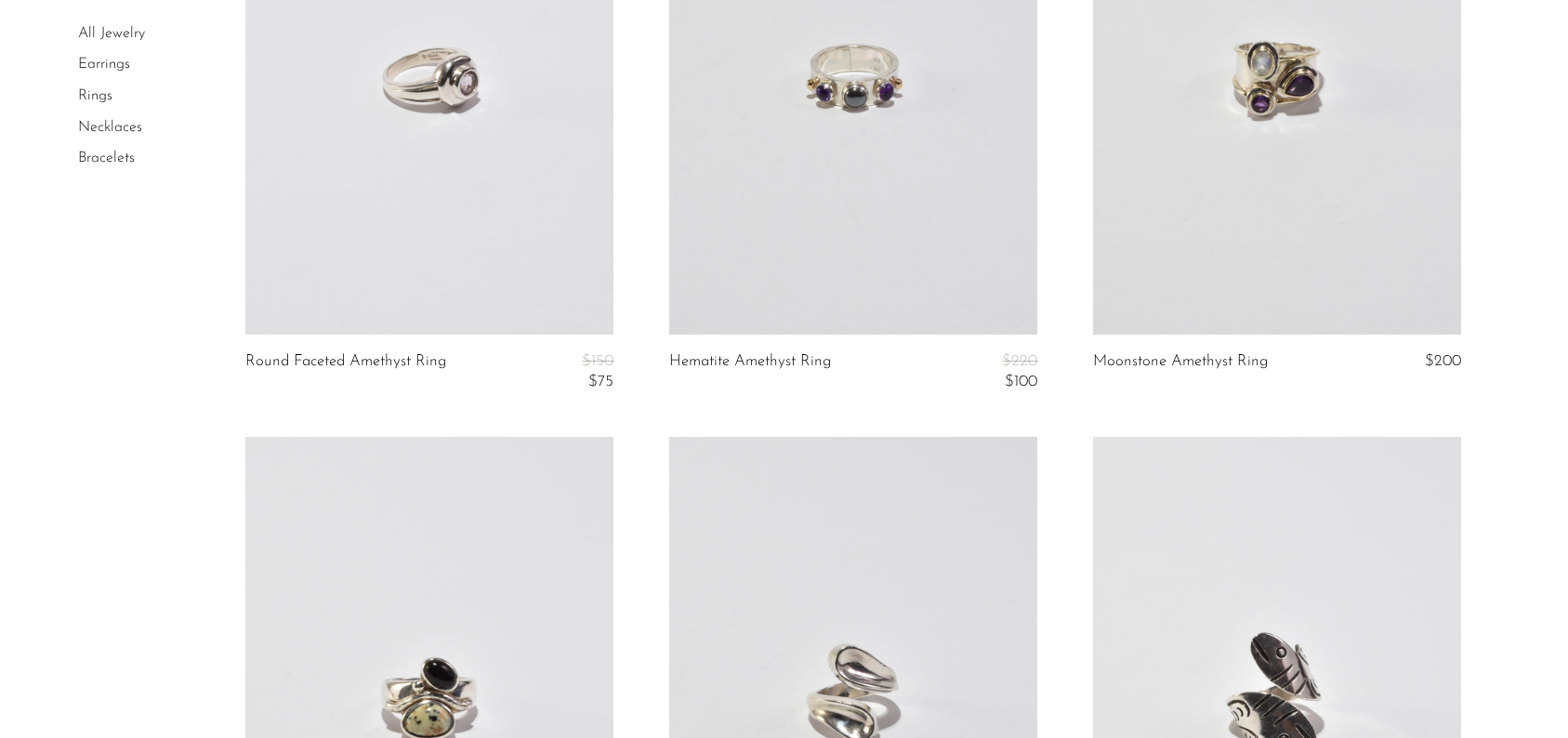
scroll to position [1563, 0]
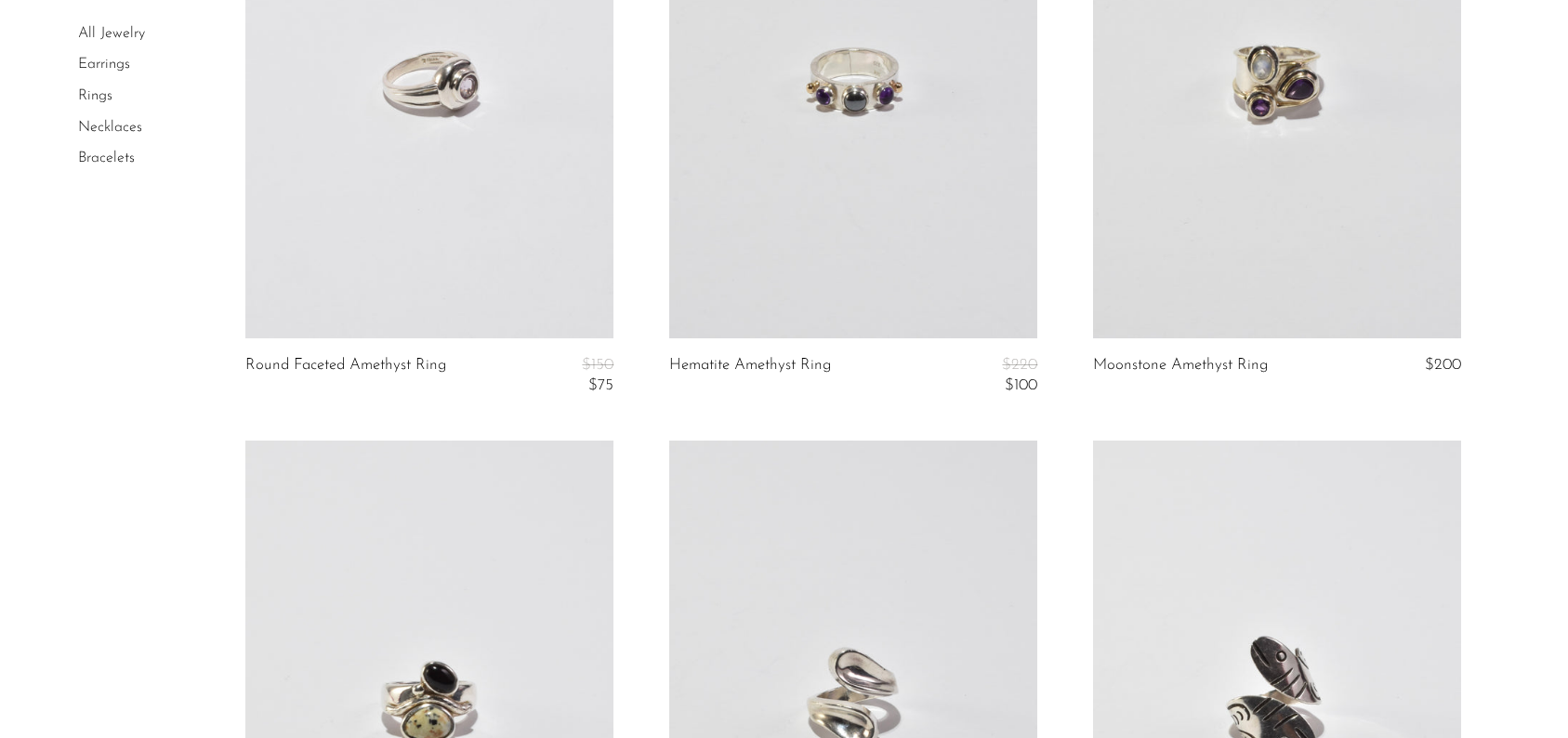
click at [461, 111] on link at bounding box center [429, 79] width 368 height 515
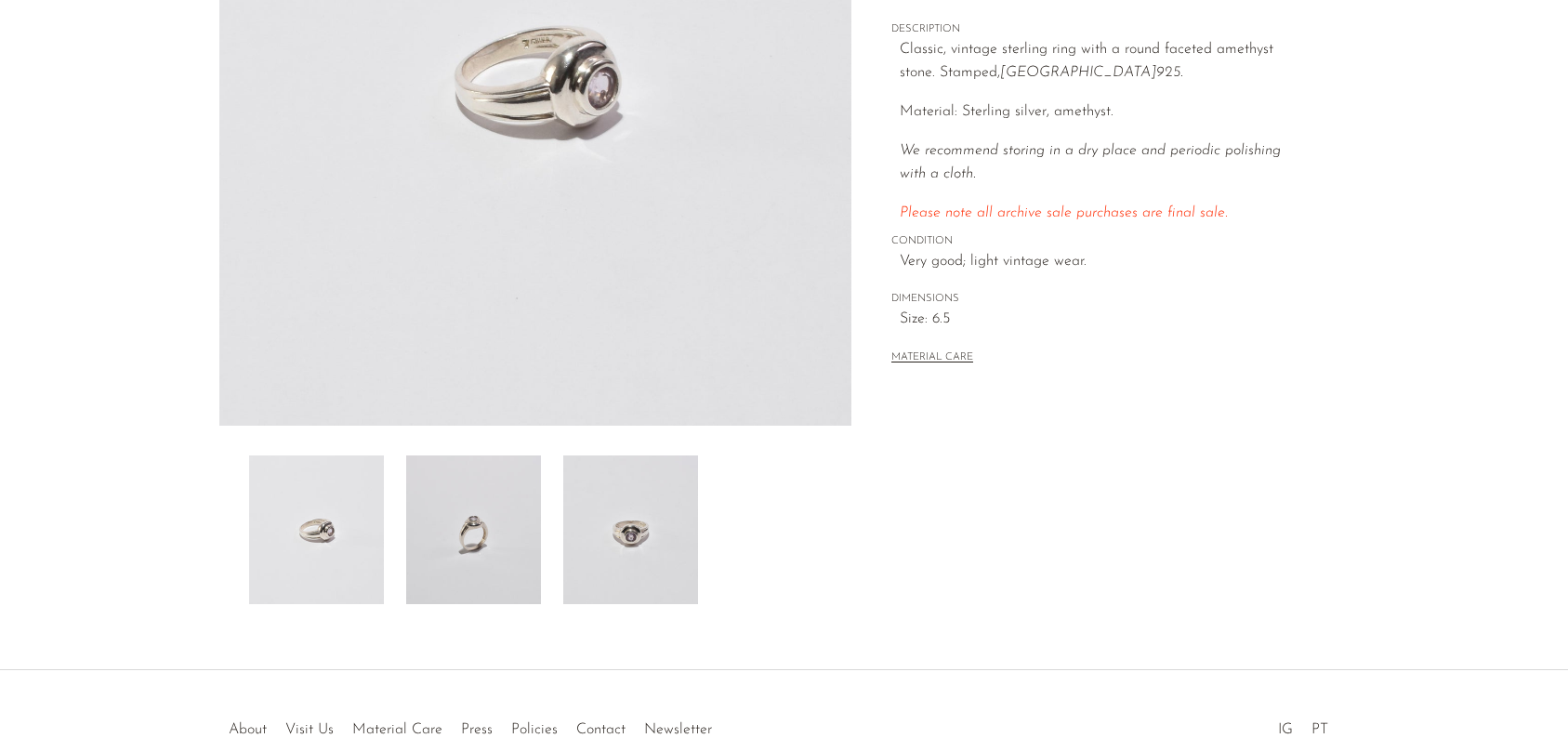
scroll to position [405, 0]
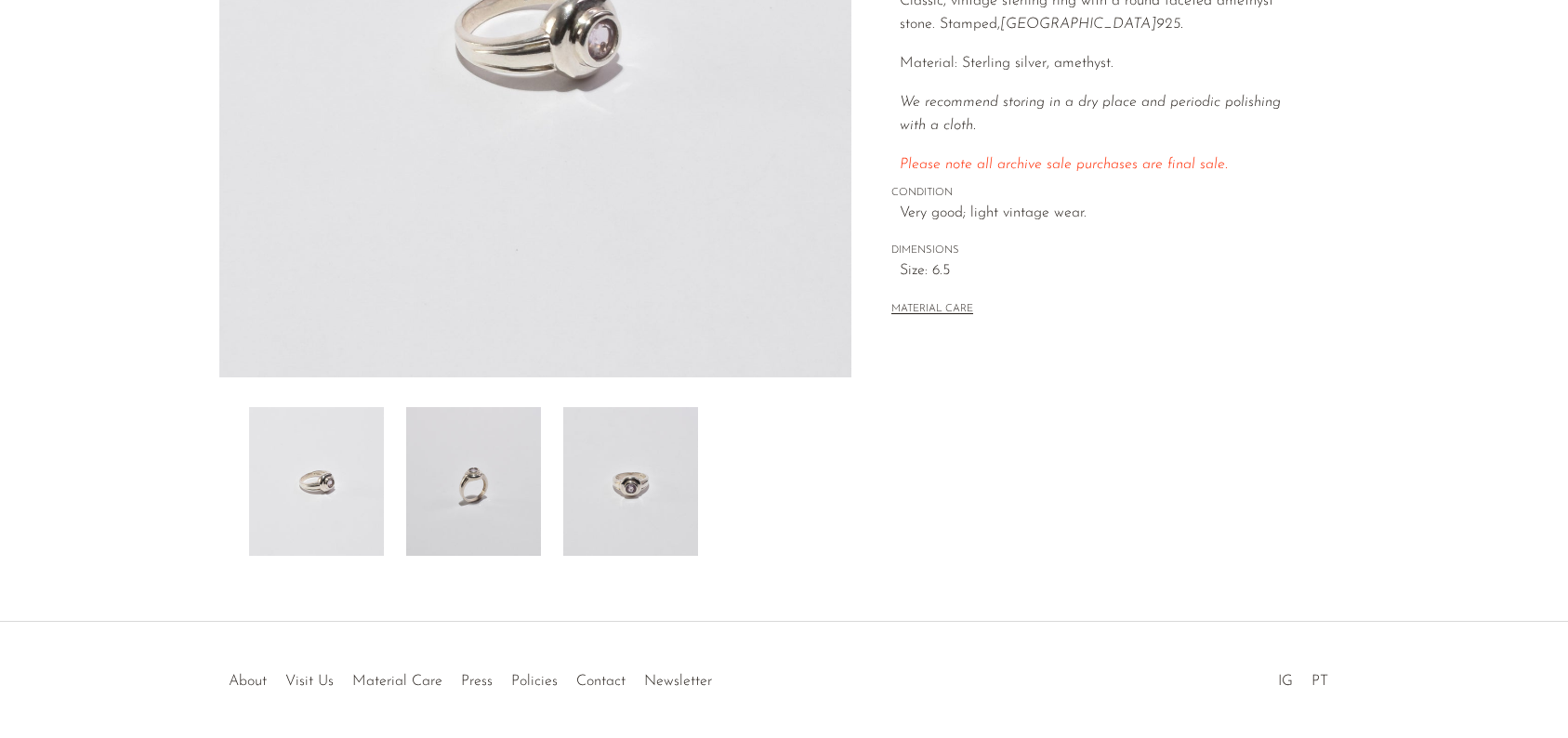
click at [491, 477] on img at bounding box center [473, 481] width 135 height 149
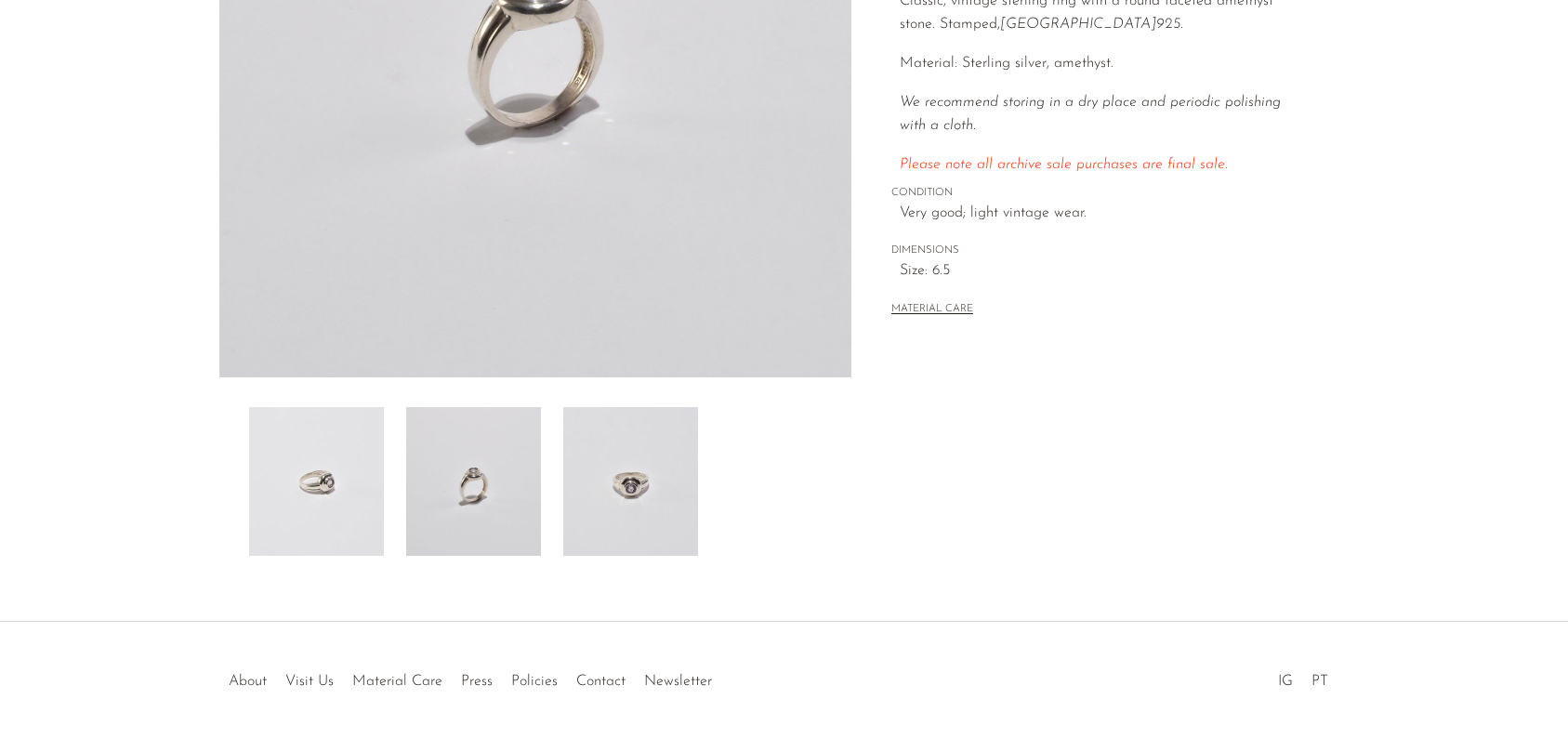
click at [634, 481] on img at bounding box center [631, 481] width 135 height 149
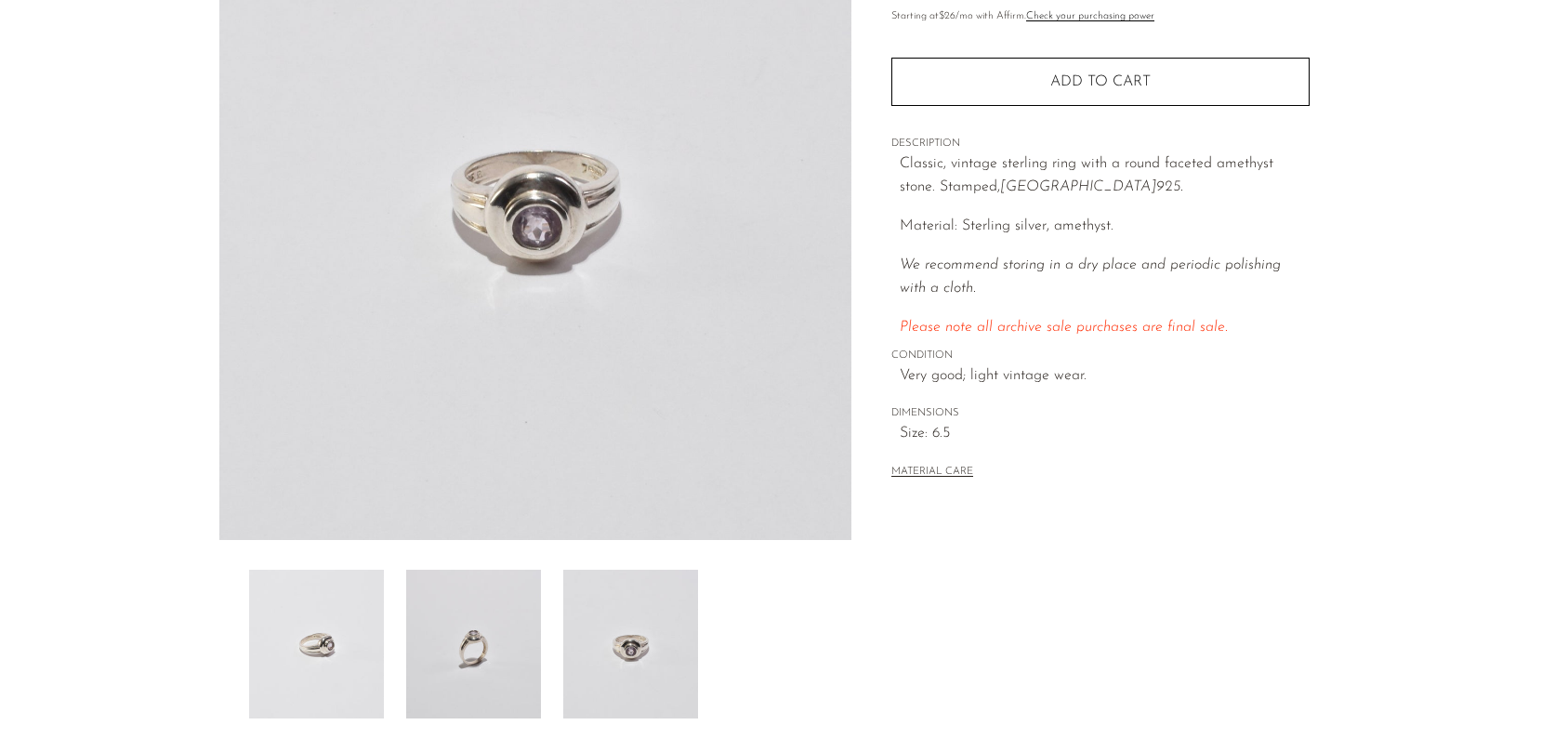
scroll to position [241, 0]
click at [524, 651] on img at bounding box center [473, 646] width 135 height 149
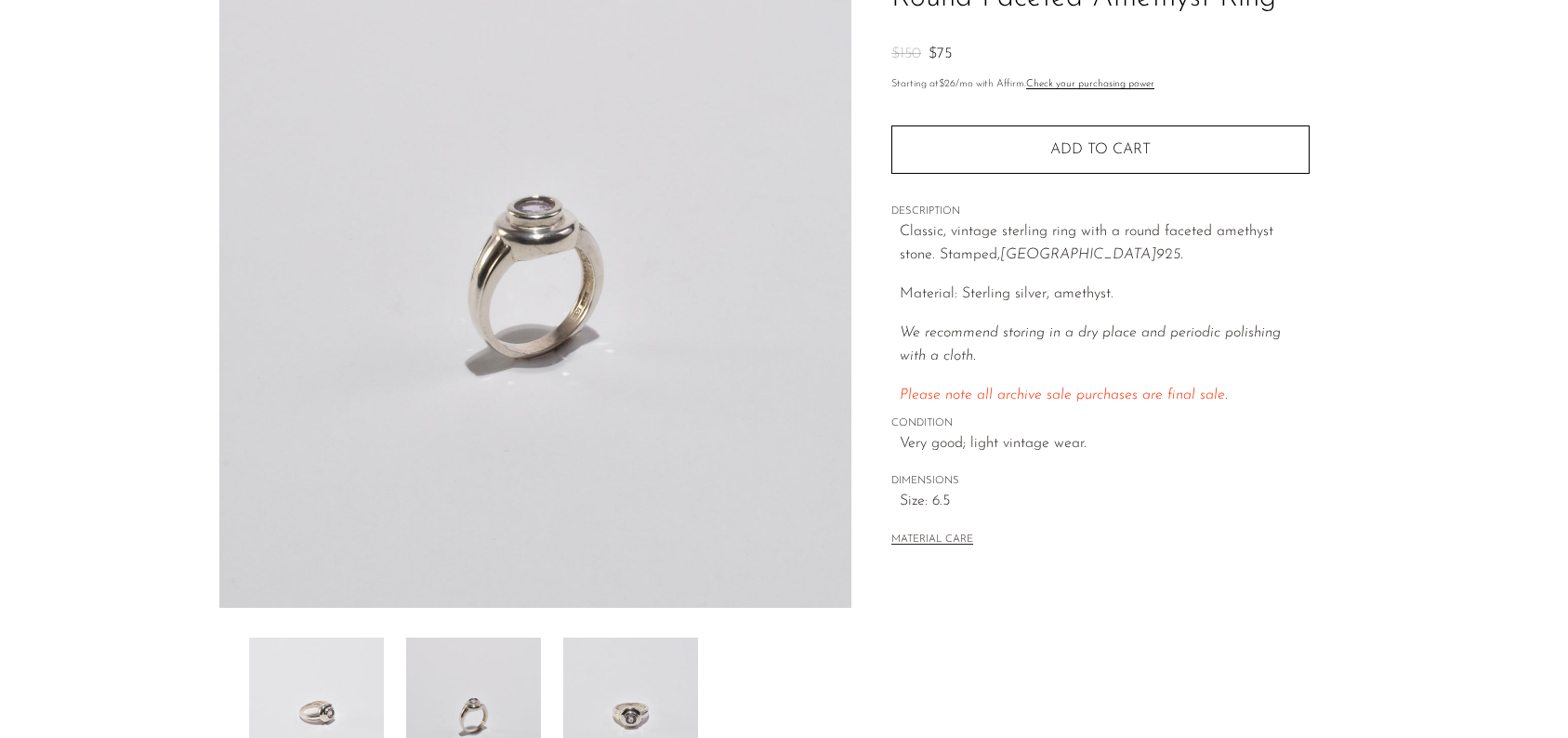
scroll to position [157, 0]
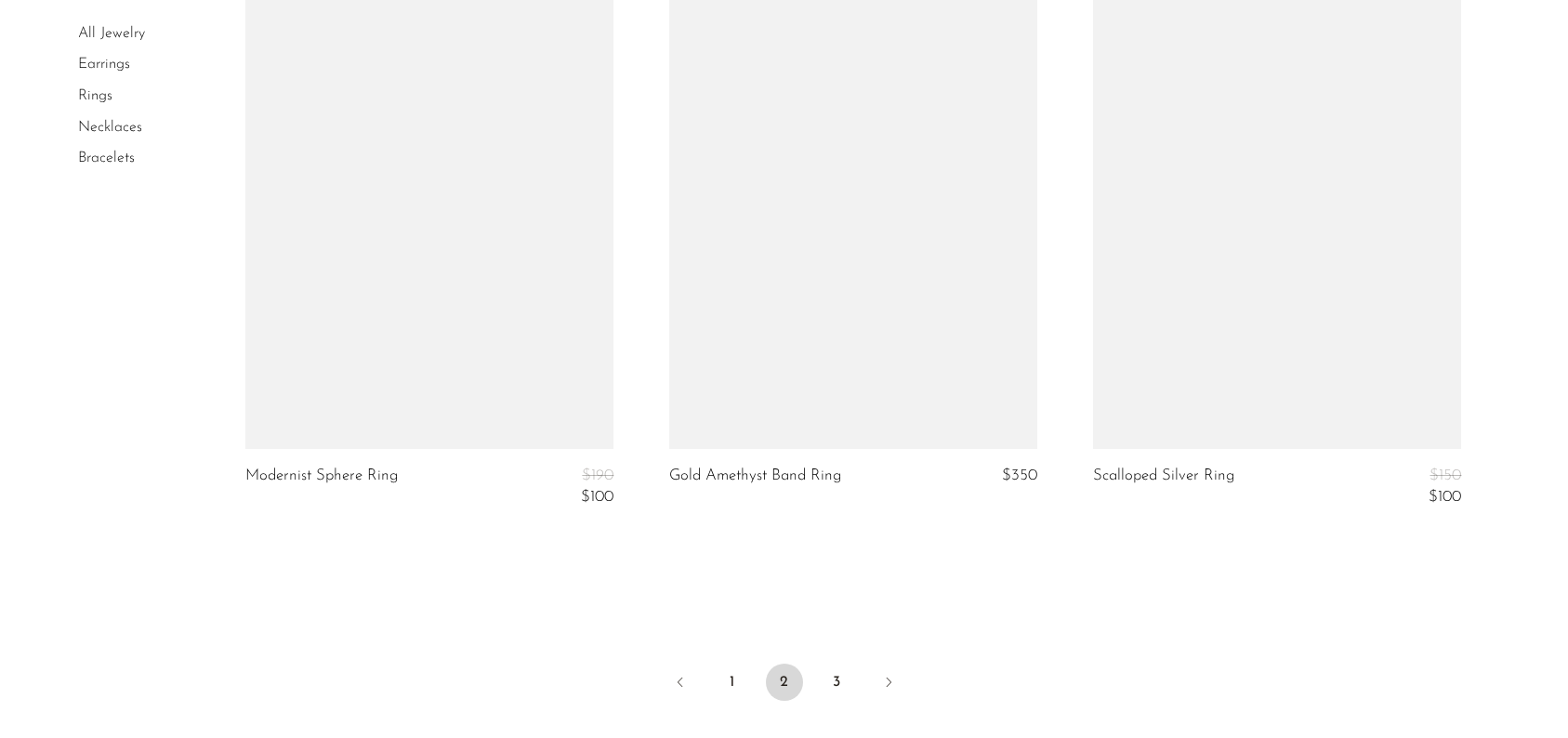
scroll to position [6889, 0]
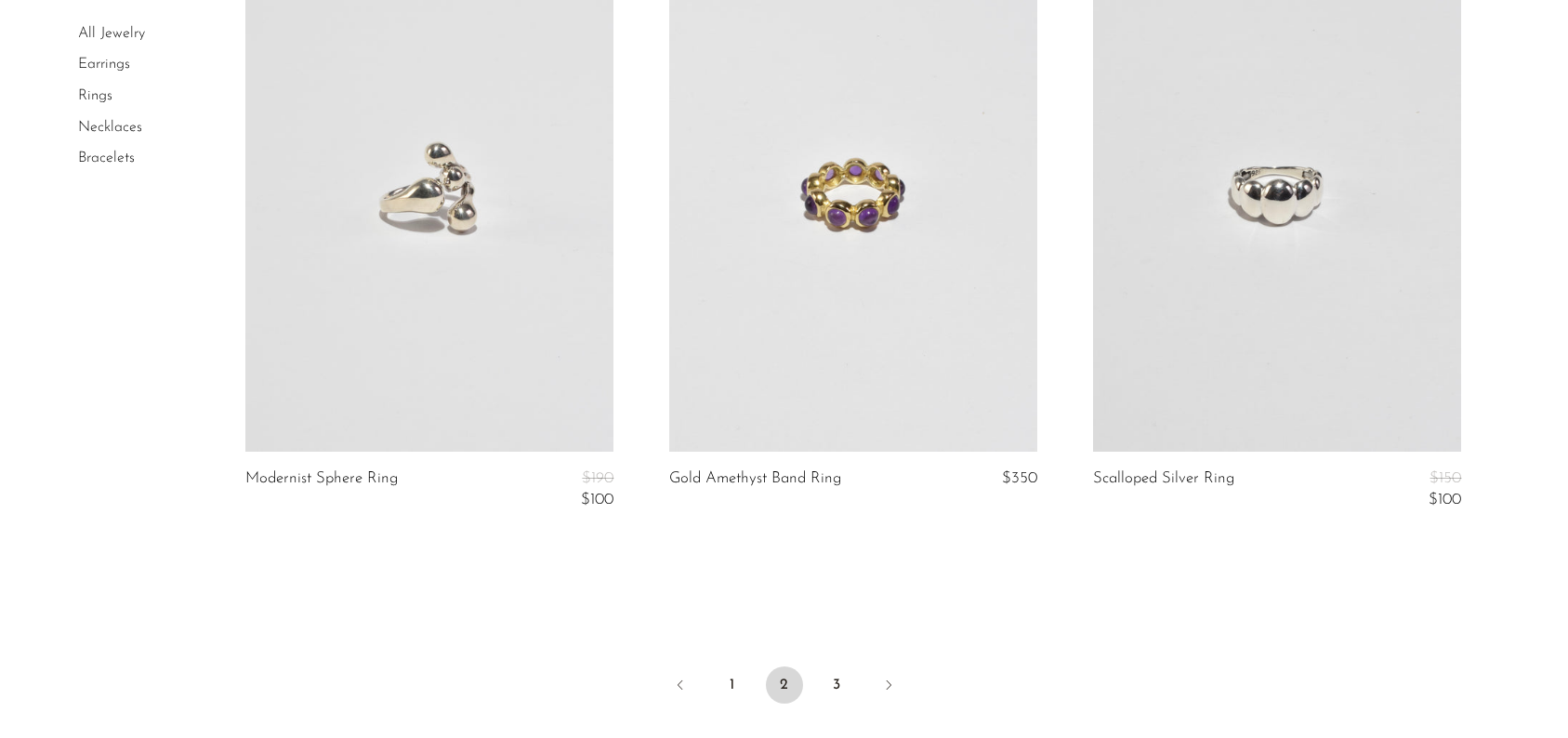
click at [461, 231] on link at bounding box center [429, 193] width 368 height 515
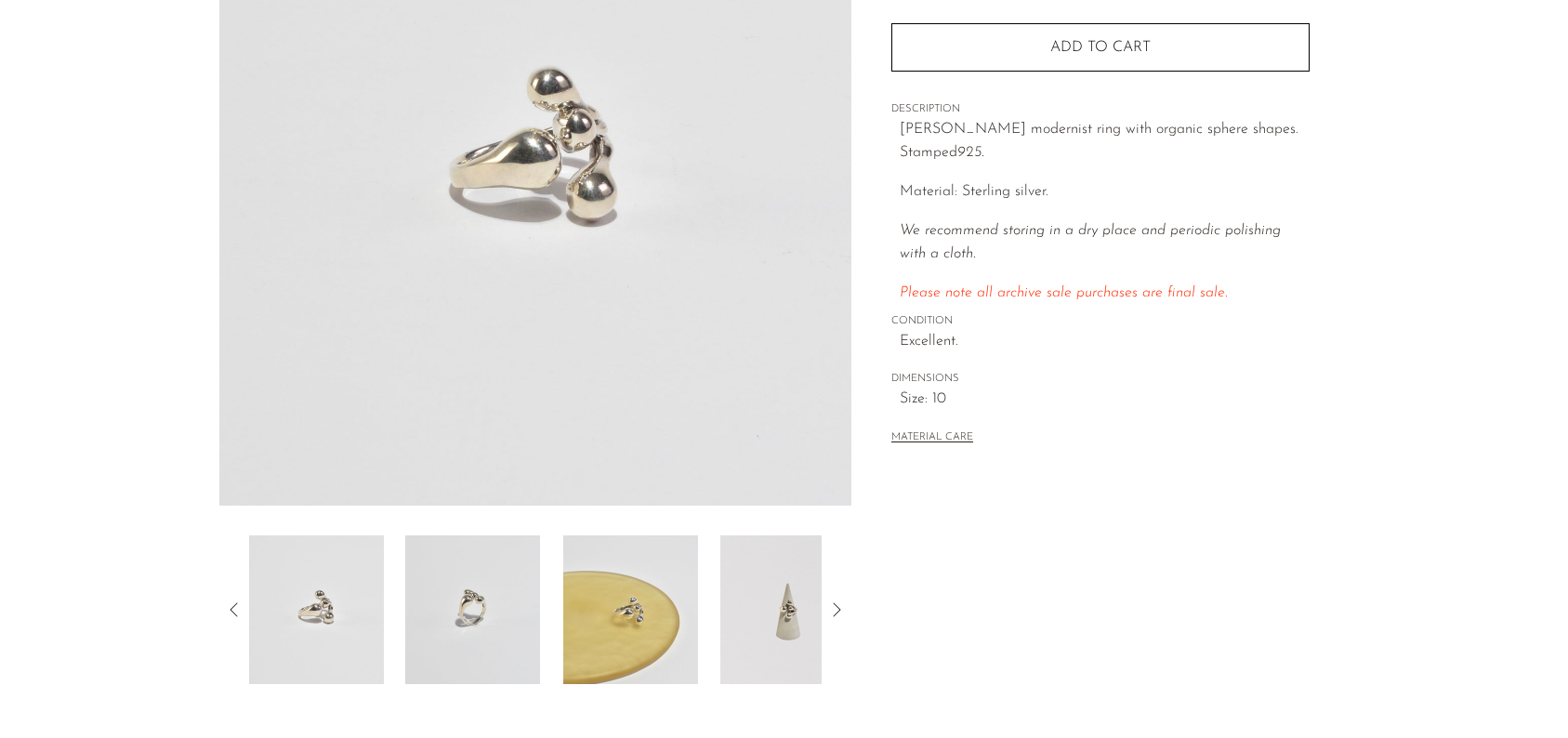
scroll to position [472, 0]
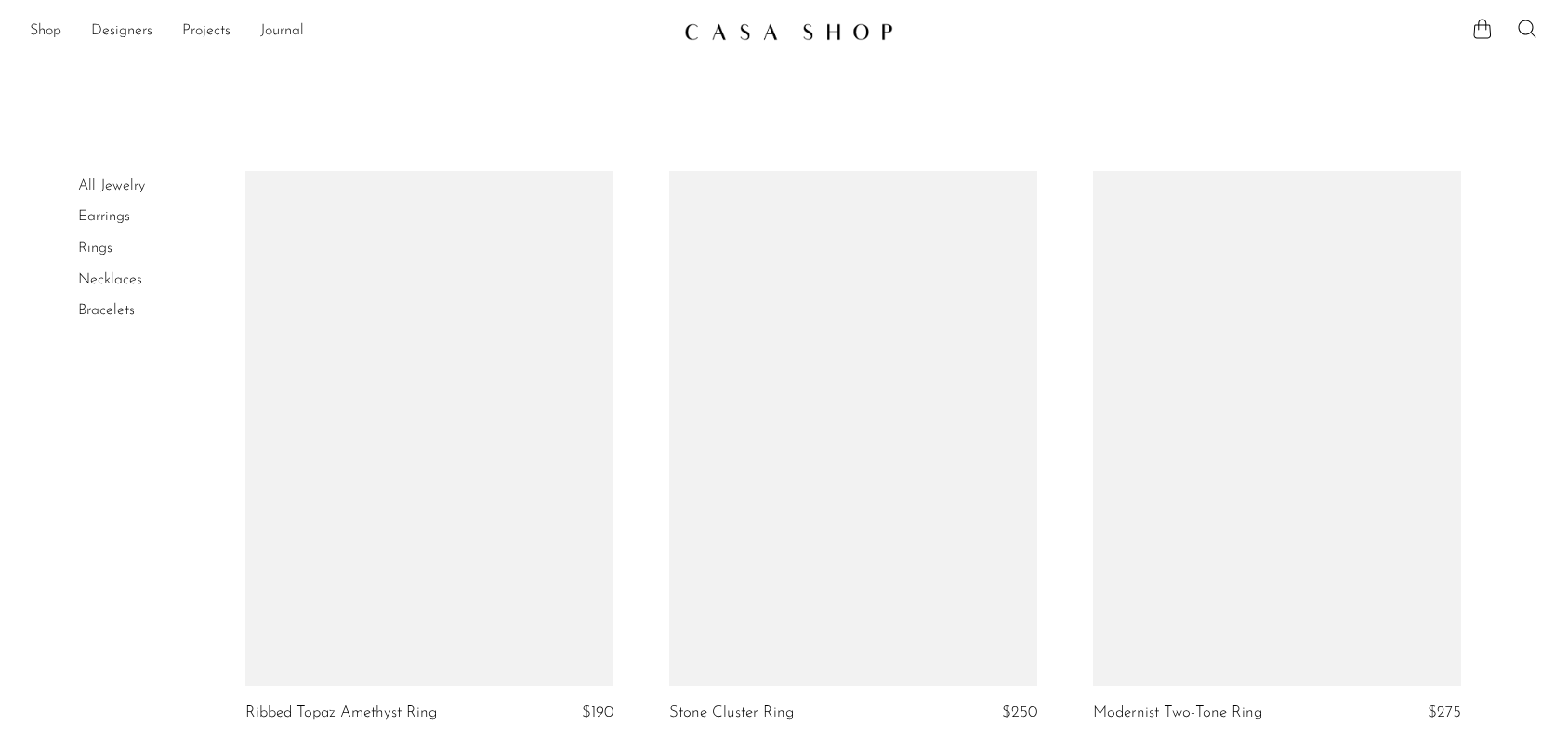
scroll to position [6889, 0]
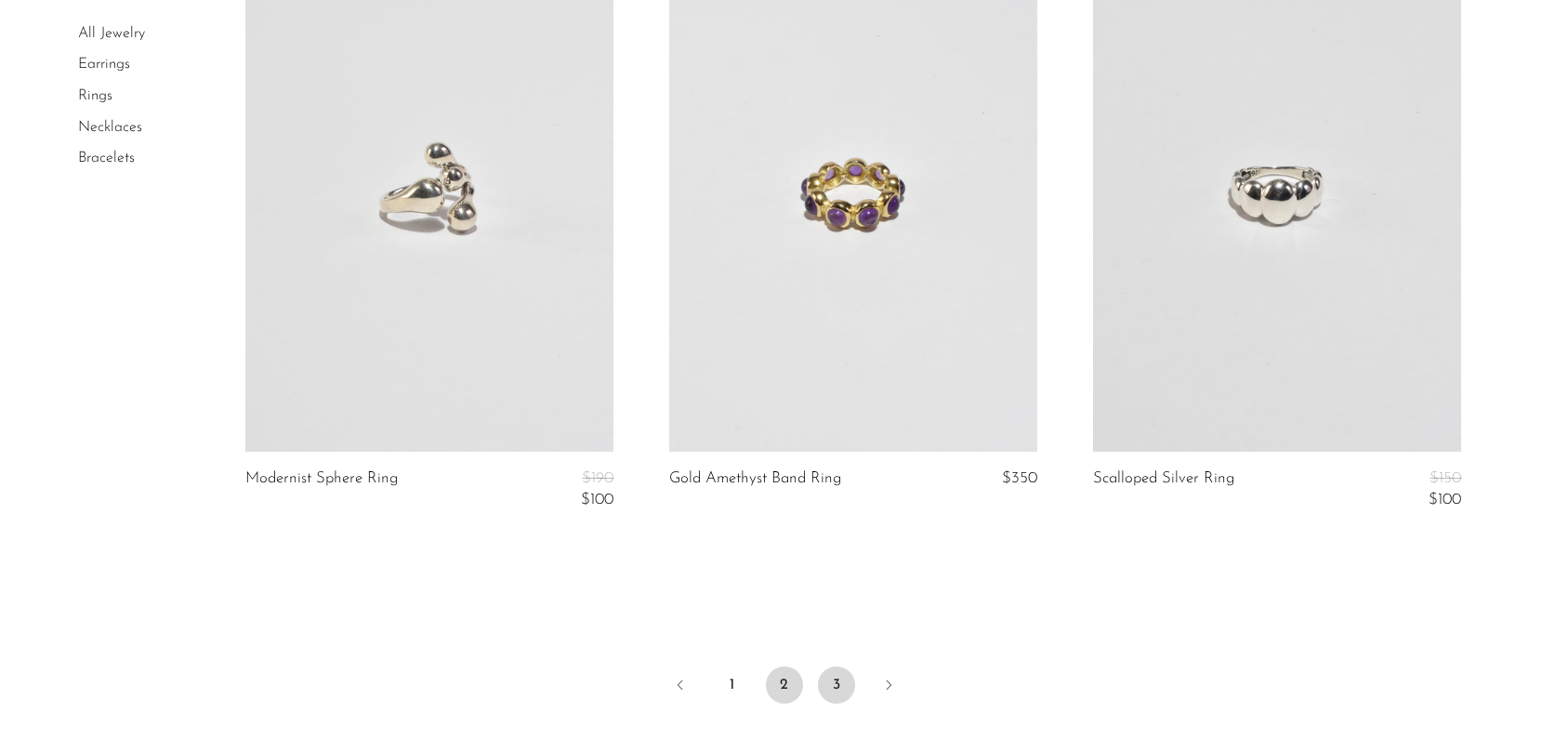
click at [835, 677] on link "3" at bounding box center [836, 684] width 37 height 37
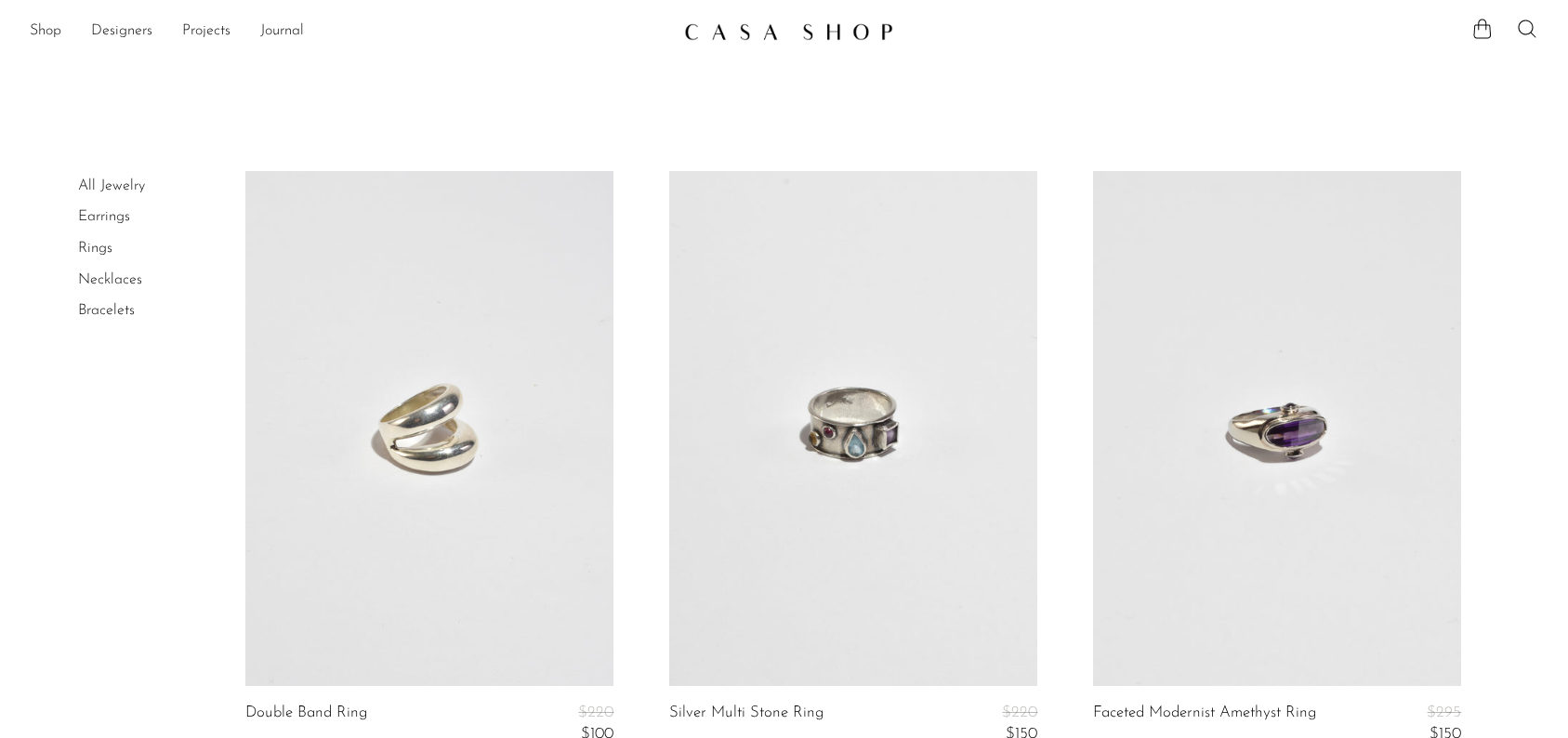
click at [108, 186] on link "All Jewelry" at bounding box center [111, 185] width 66 height 15
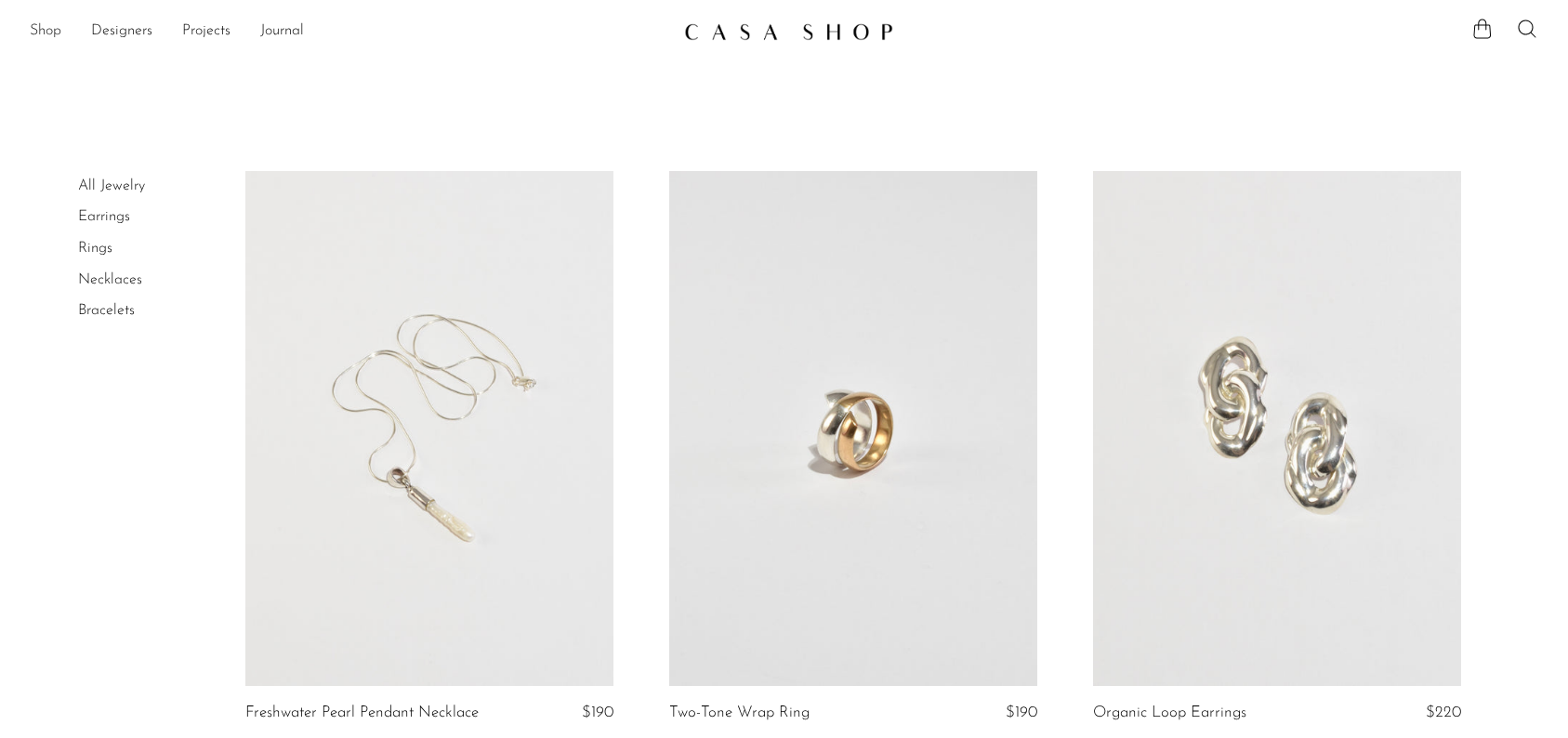
click at [49, 30] on link "Shop" at bounding box center [46, 32] width 32 height 24
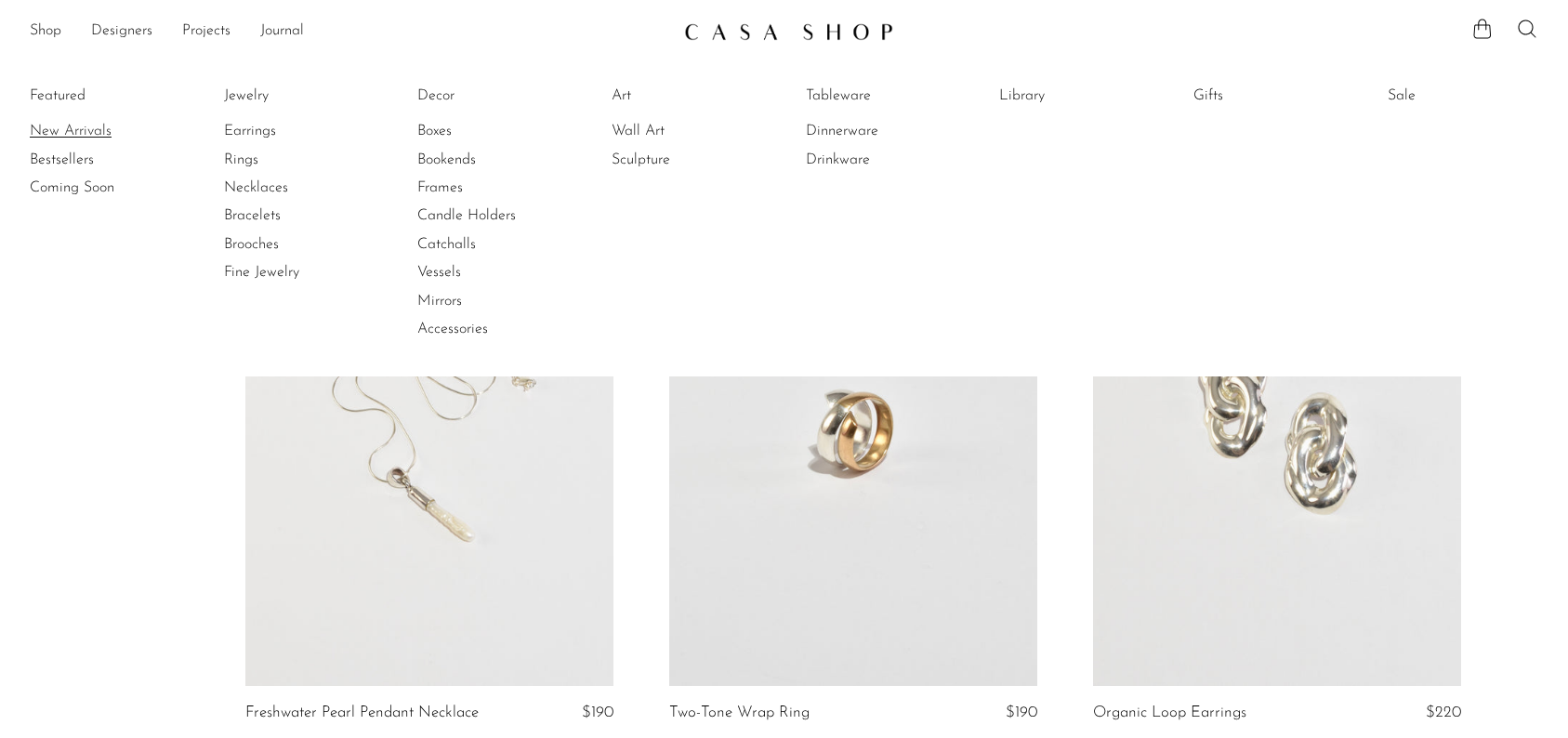
click at [68, 130] on link "New Arrivals" at bounding box center [99, 131] width 140 height 21
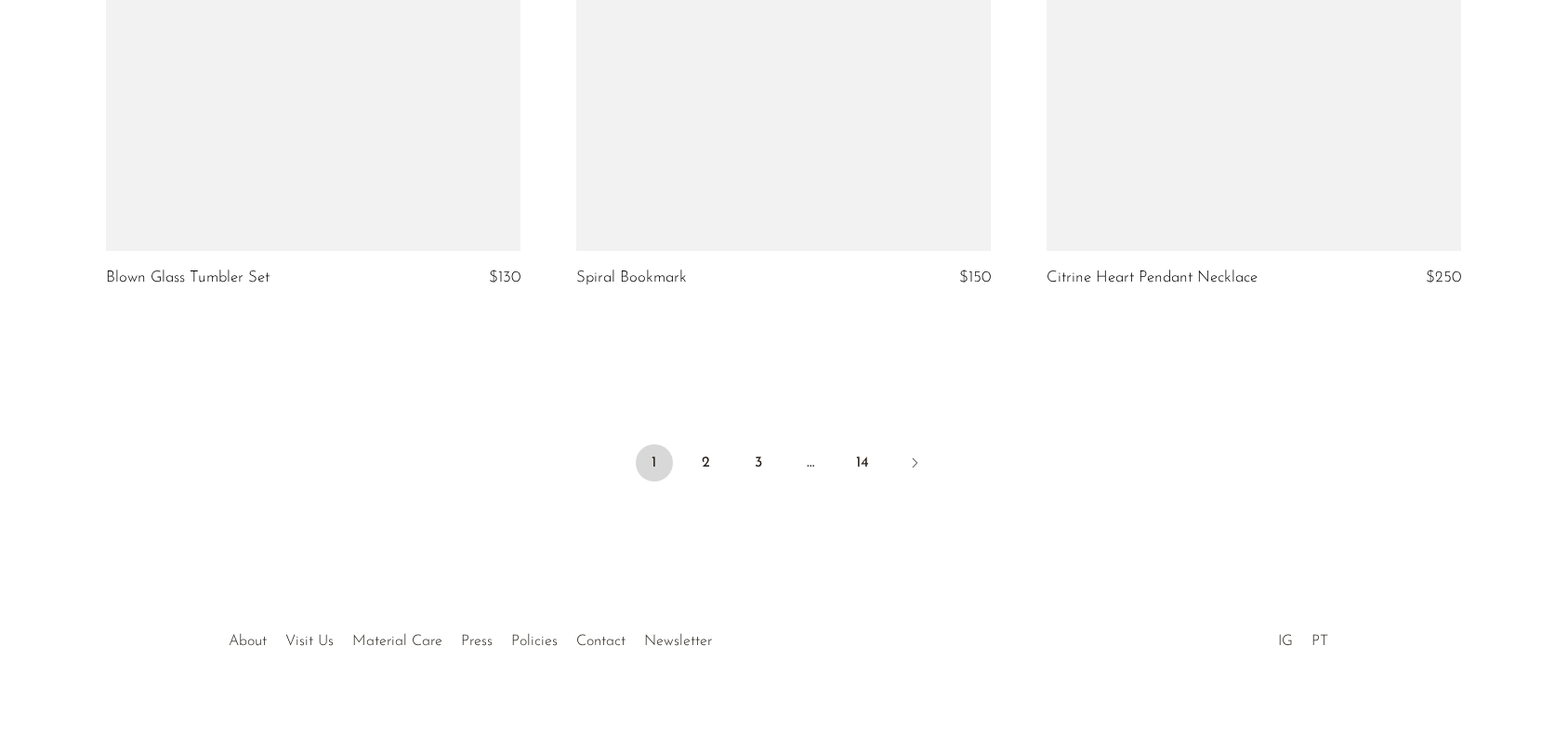
scroll to position [7805, 0]
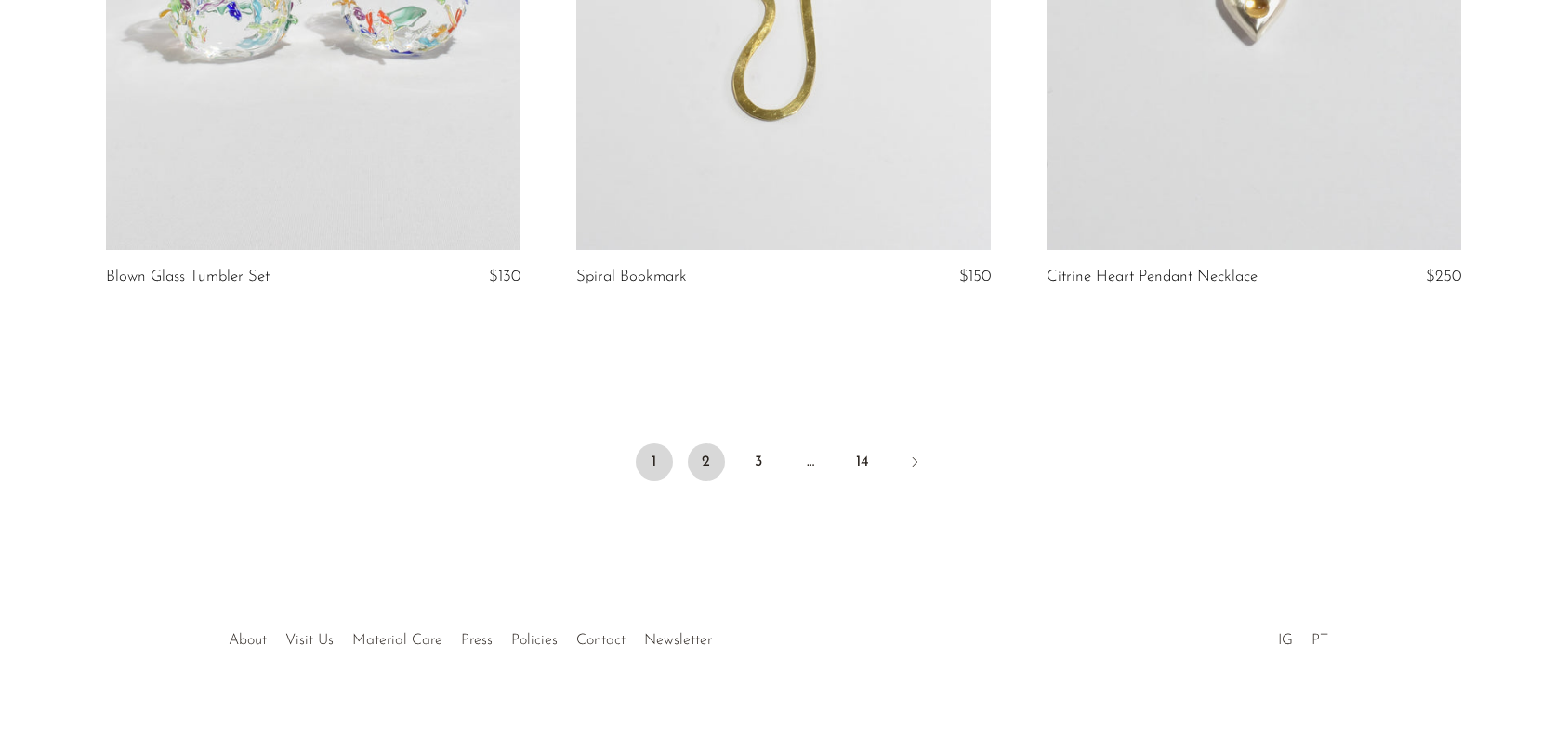
click at [713, 460] on link "2" at bounding box center [706, 461] width 37 height 37
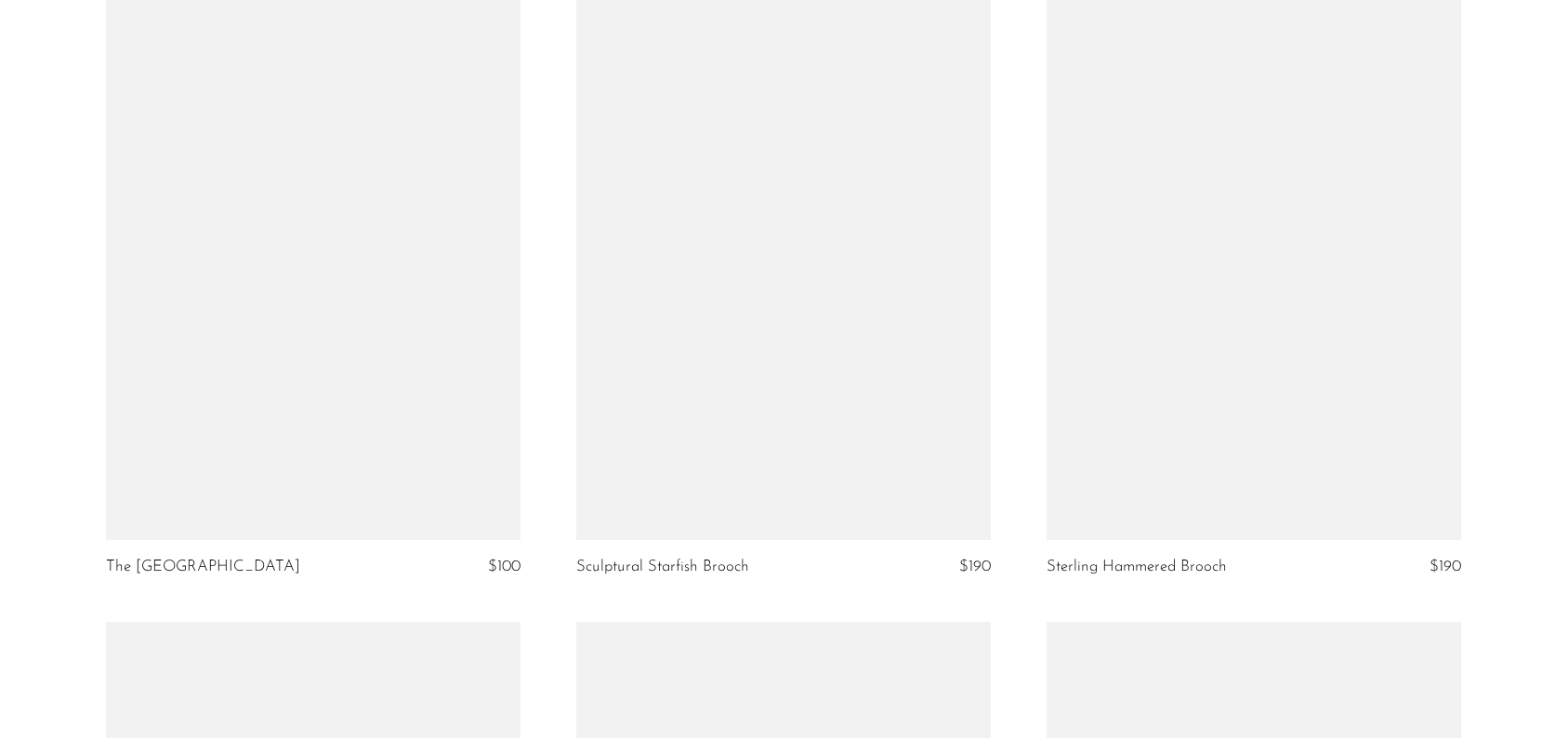
scroll to position [4850, 0]
